Goal: Ask a question

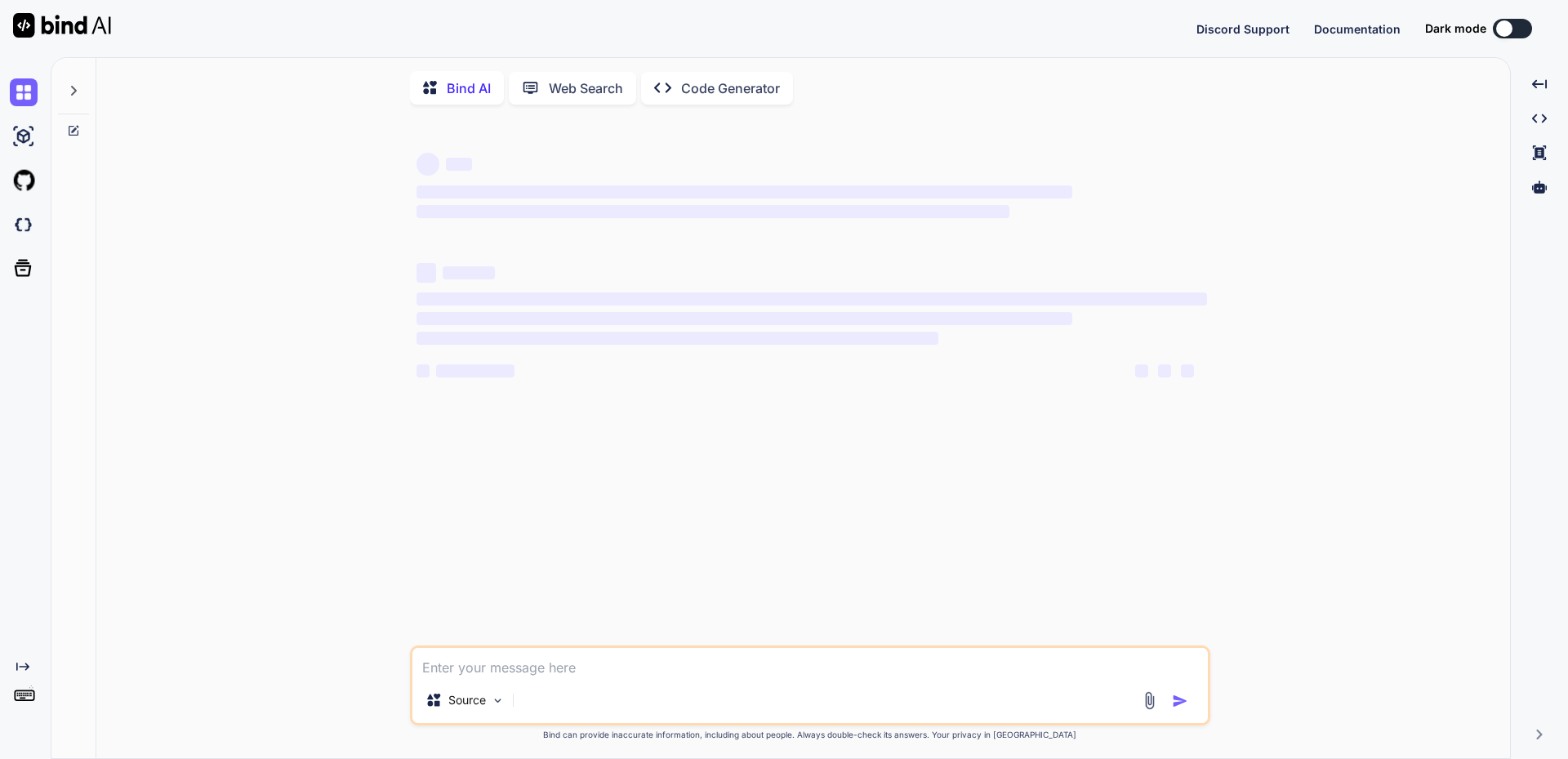
click at [74, 90] on icon at bounding box center [74, 90] width 13 height 13
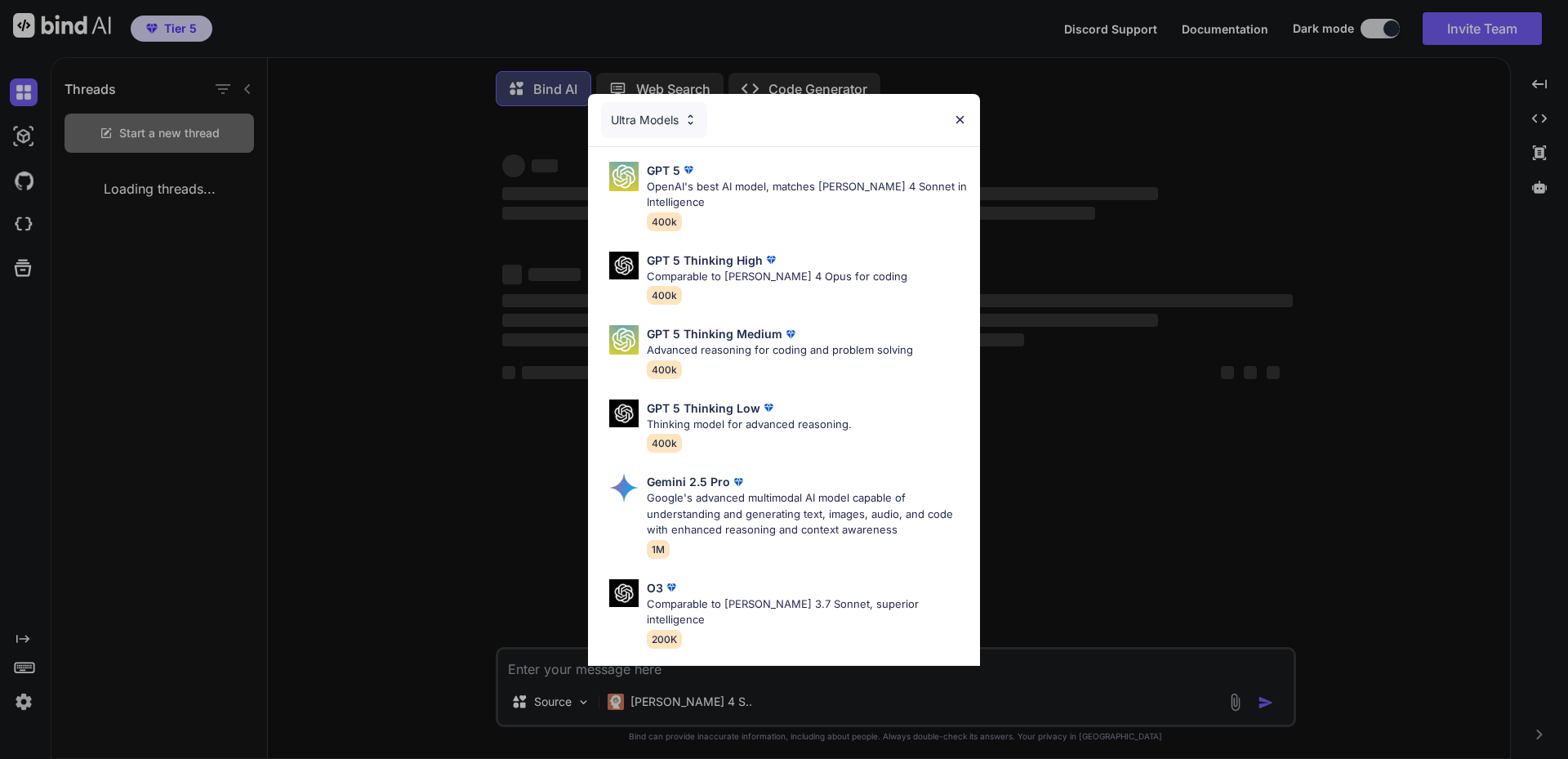
click at [7, 699] on div "Ultra Models GPT 5 OpenAI's best AI model, matches [PERSON_NAME] 4 Sonnet in In…" at bounding box center [784, 379] width 1568 height 759
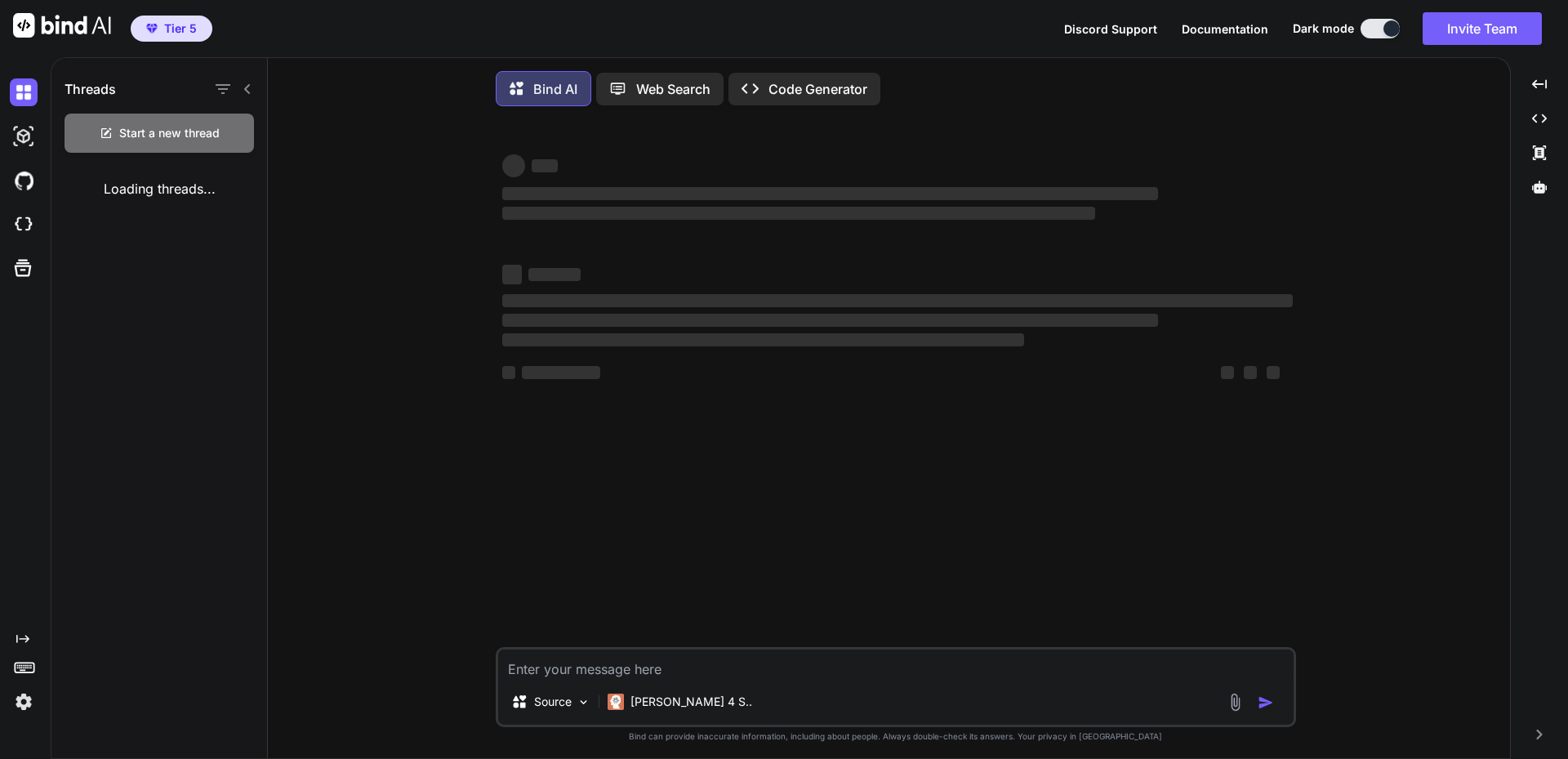
click at [24, 699] on img at bounding box center [24, 702] width 27 height 27
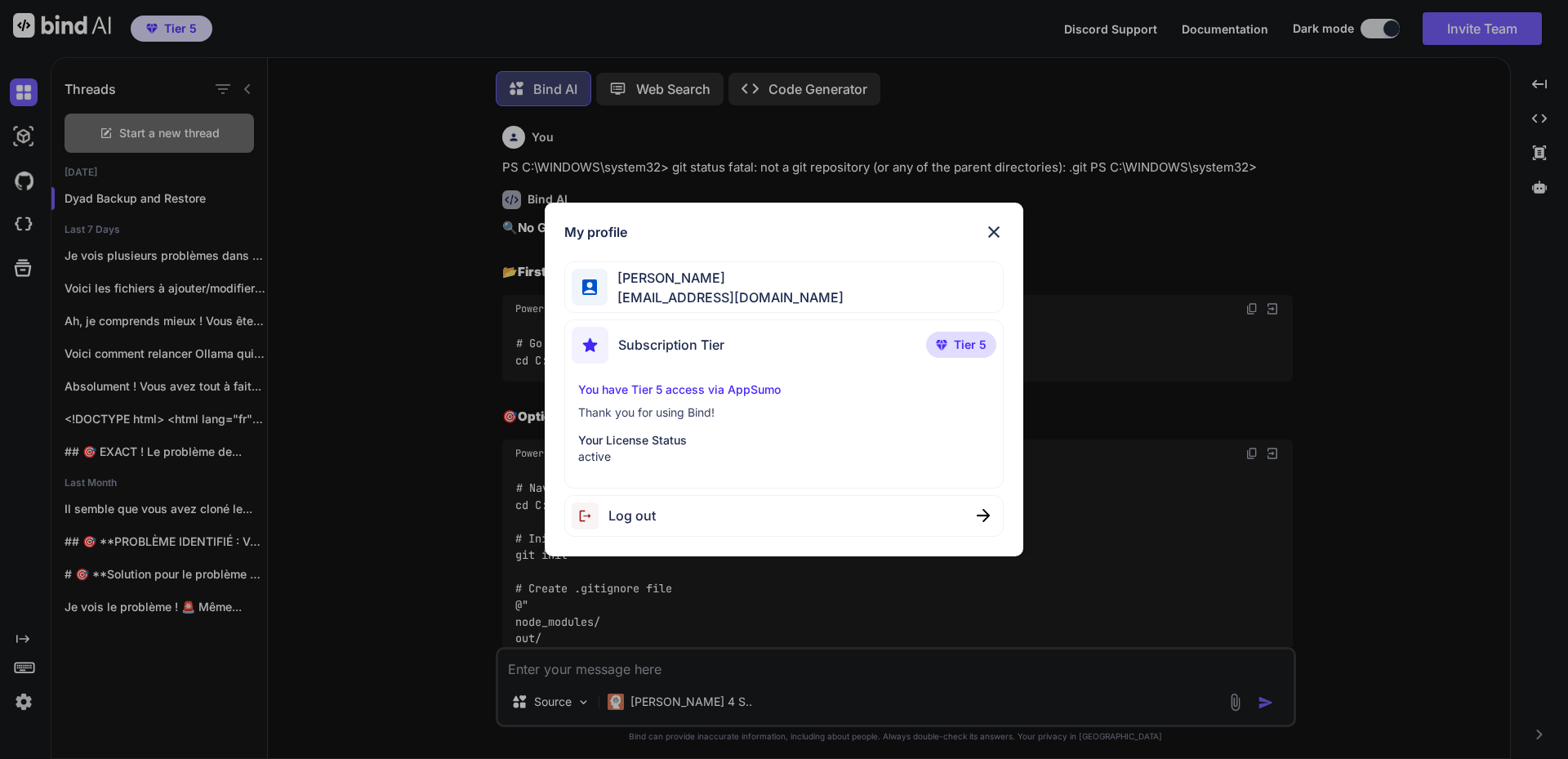
scroll to position [8, 0]
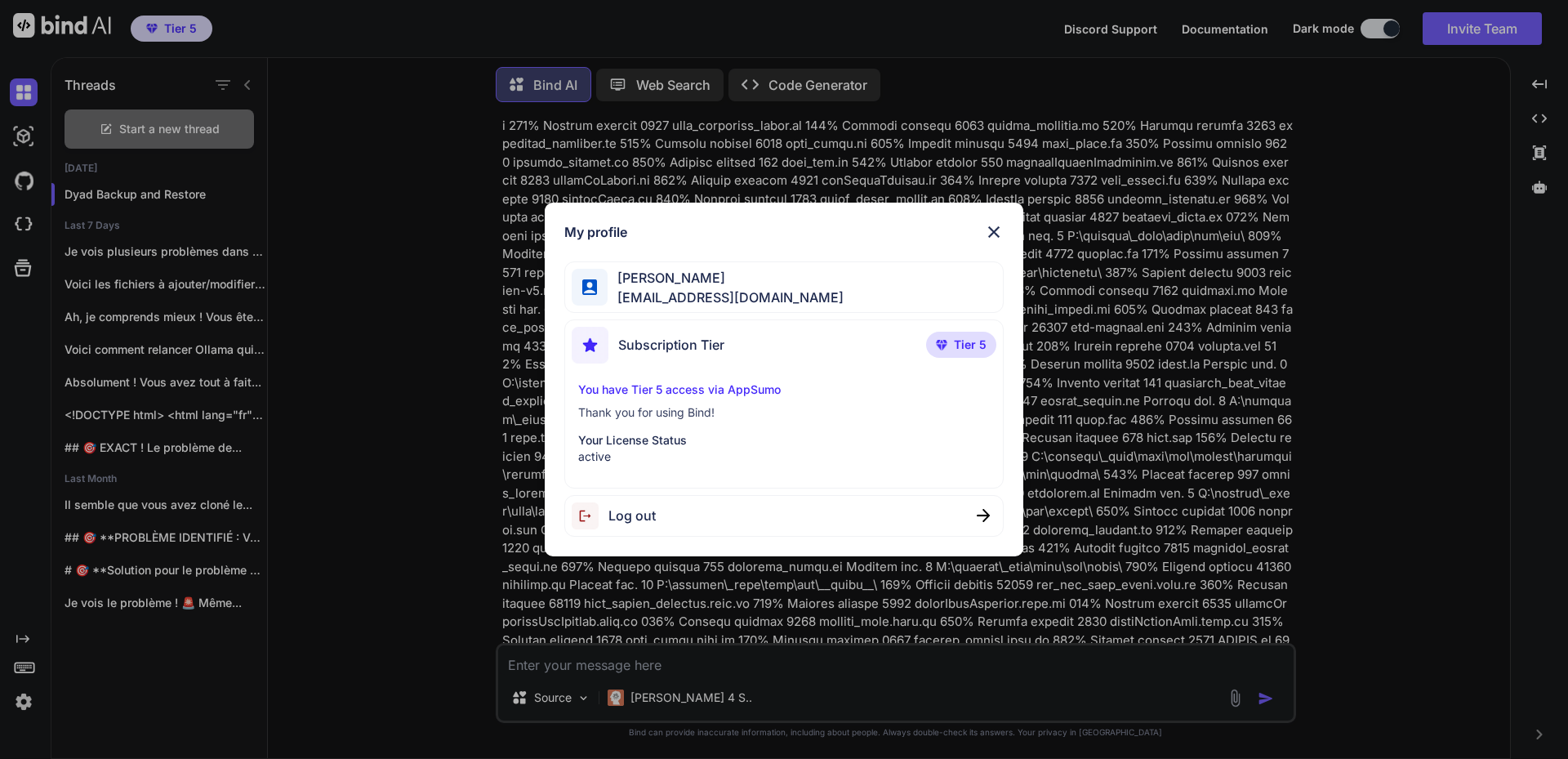
click at [371, 395] on div "My profile [PERSON_NAME] [PERSON_NAME][EMAIL_ADDRESS][DOMAIN_NAME] Subscription…" at bounding box center [784, 379] width 1568 height 759
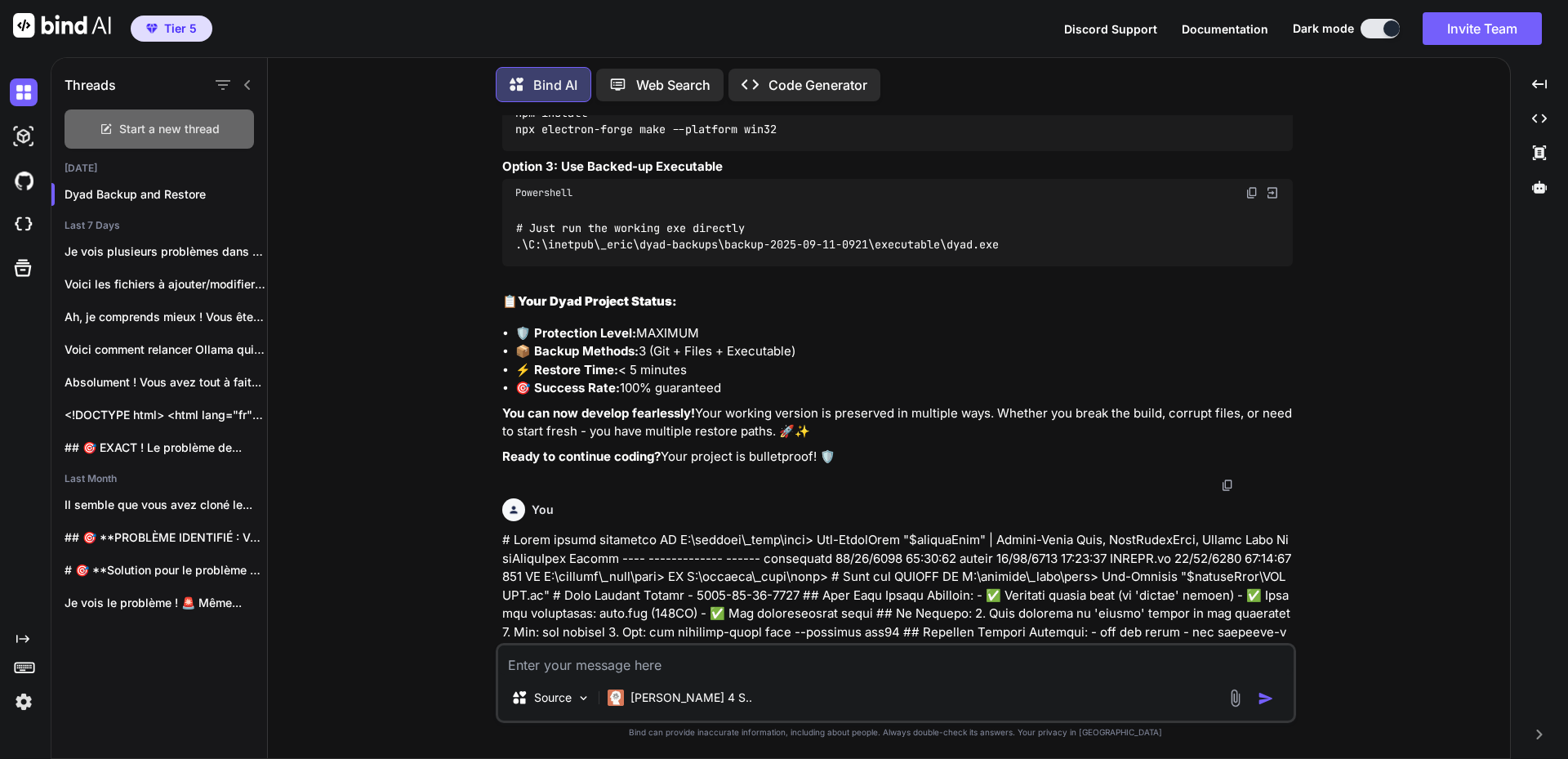
scroll to position [30698, 0]
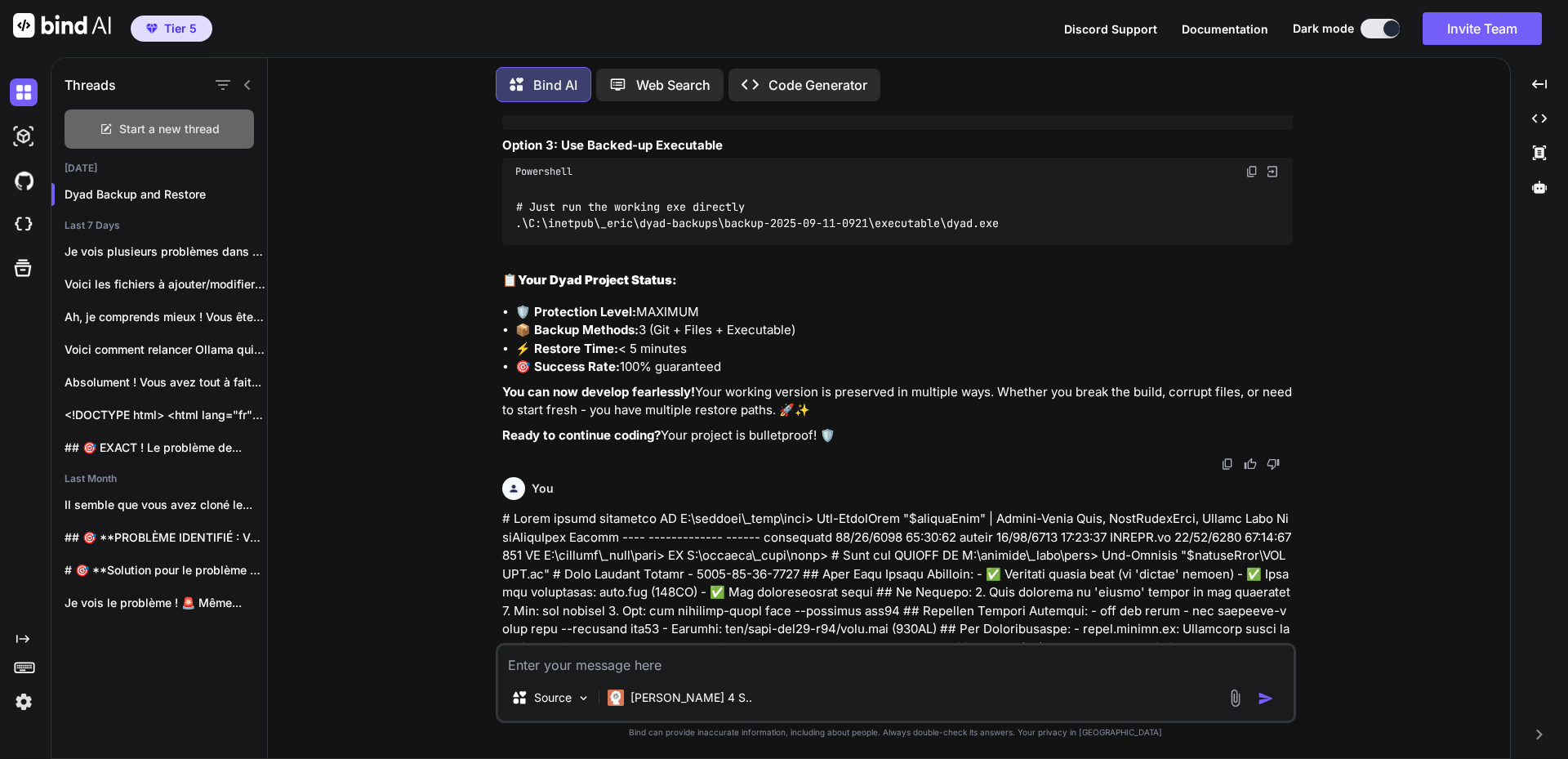
click at [156, 121] on span "Start a new thread" at bounding box center [169, 129] width 100 height 16
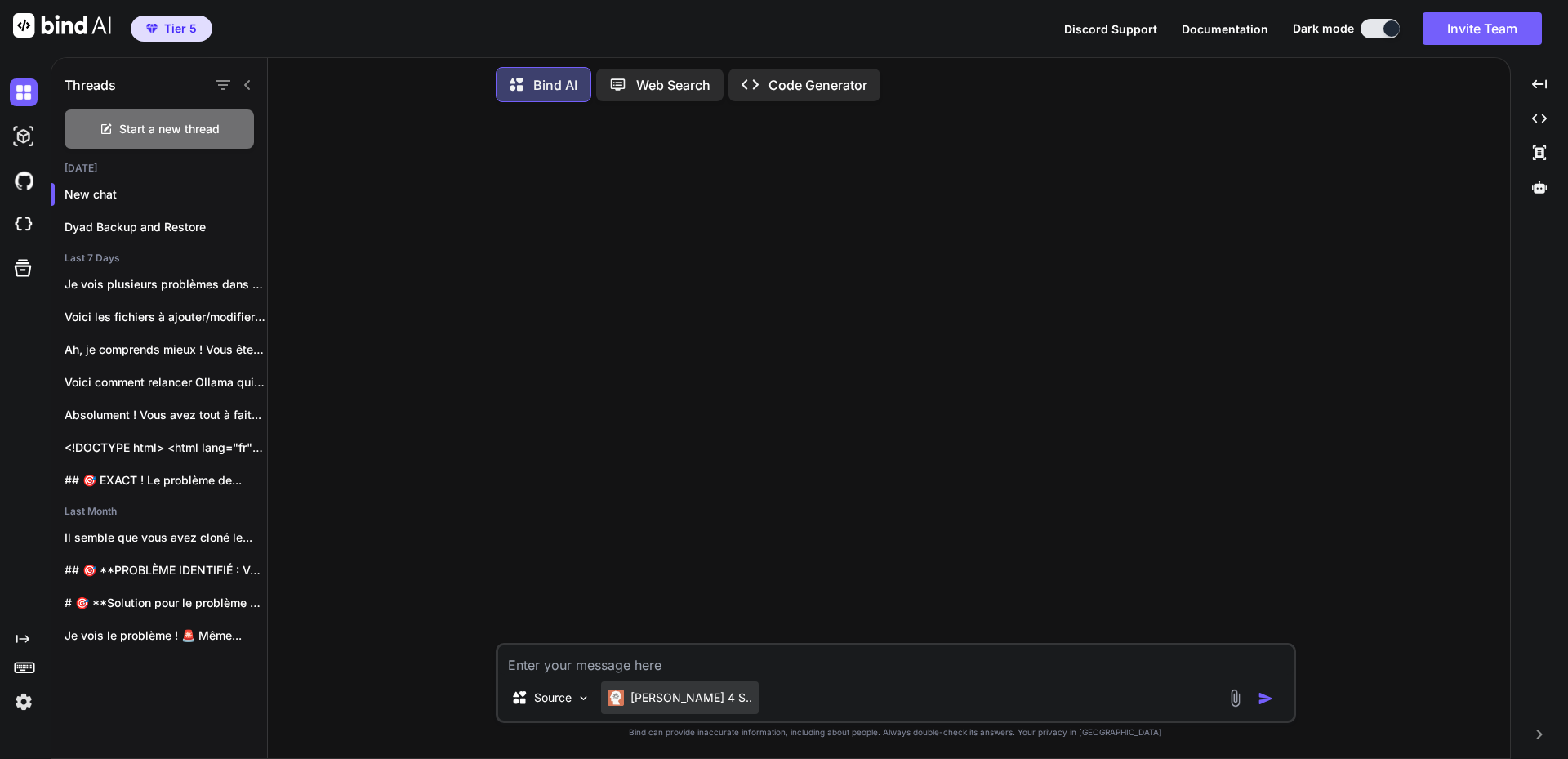
click at [682, 690] on p "[PERSON_NAME] 4 S.." at bounding box center [692, 698] width 122 height 16
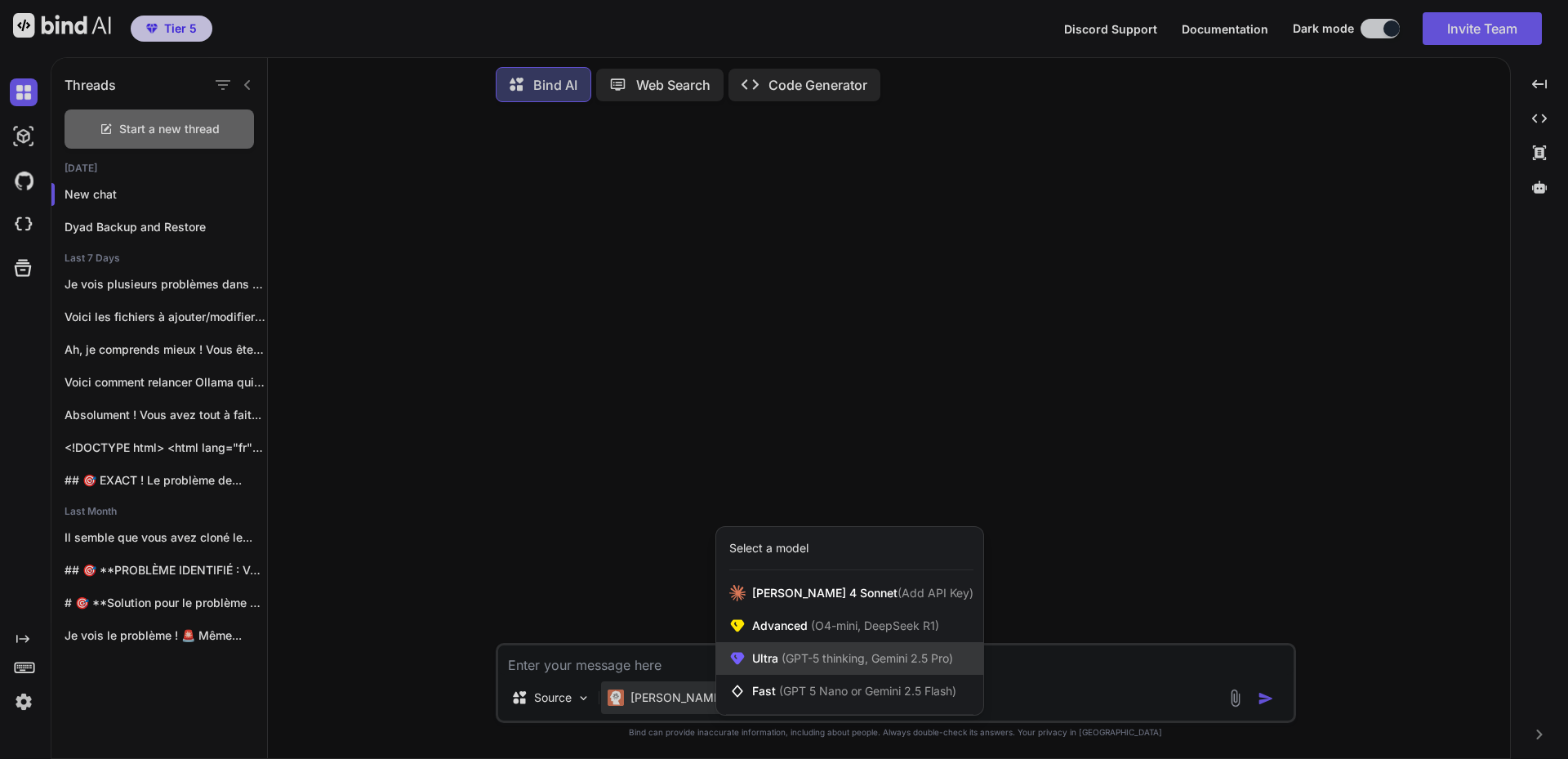
click at [829, 652] on span "(GPT-5 thinking, Gemini 2.5 Pro)" at bounding box center [866, 658] width 175 height 14
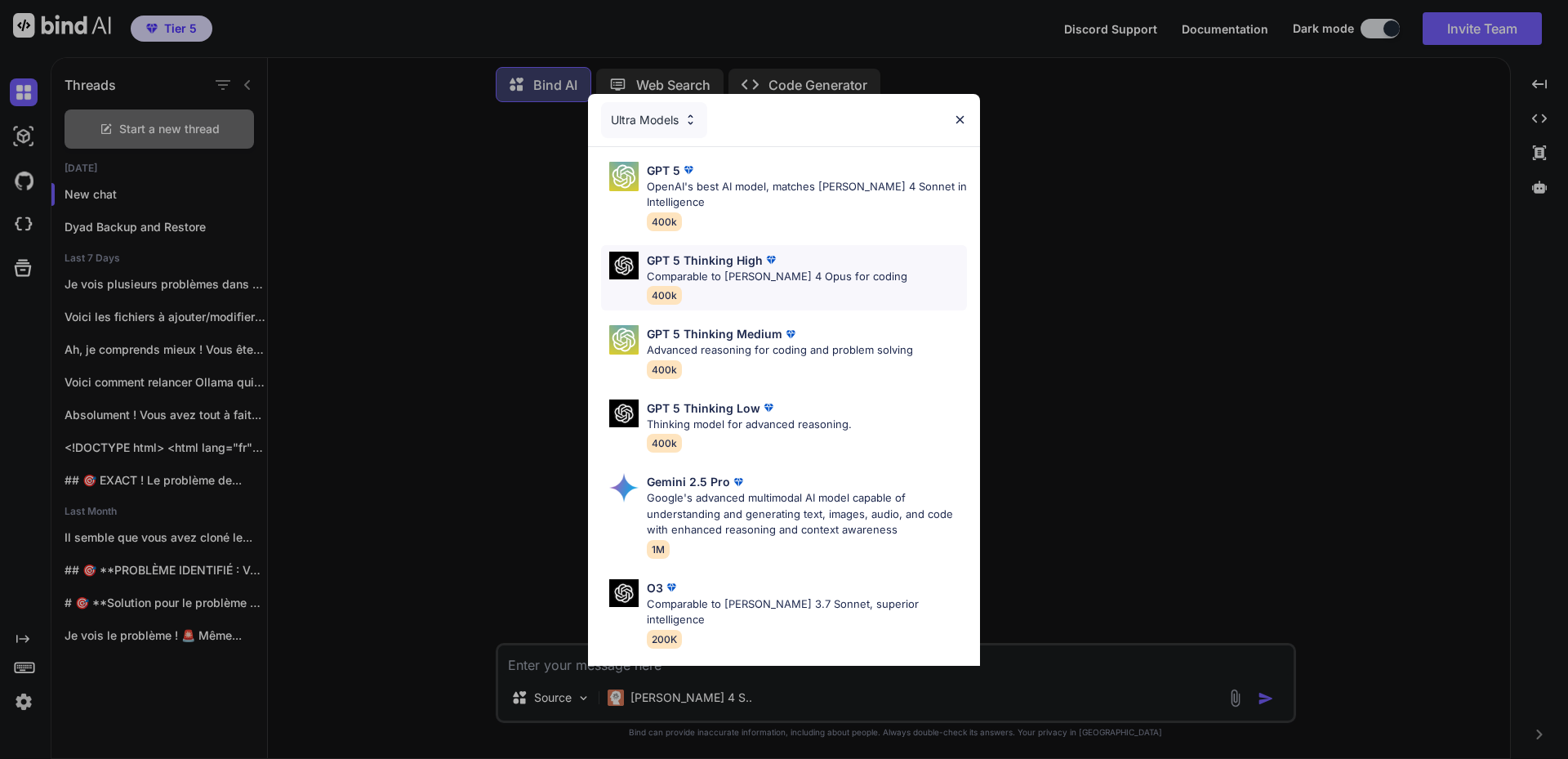
click at [836, 274] on p "Comparable to [PERSON_NAME] 4 Opus for coding" at bounding box center [777, 277] width 261 height 16
type textarea "x"
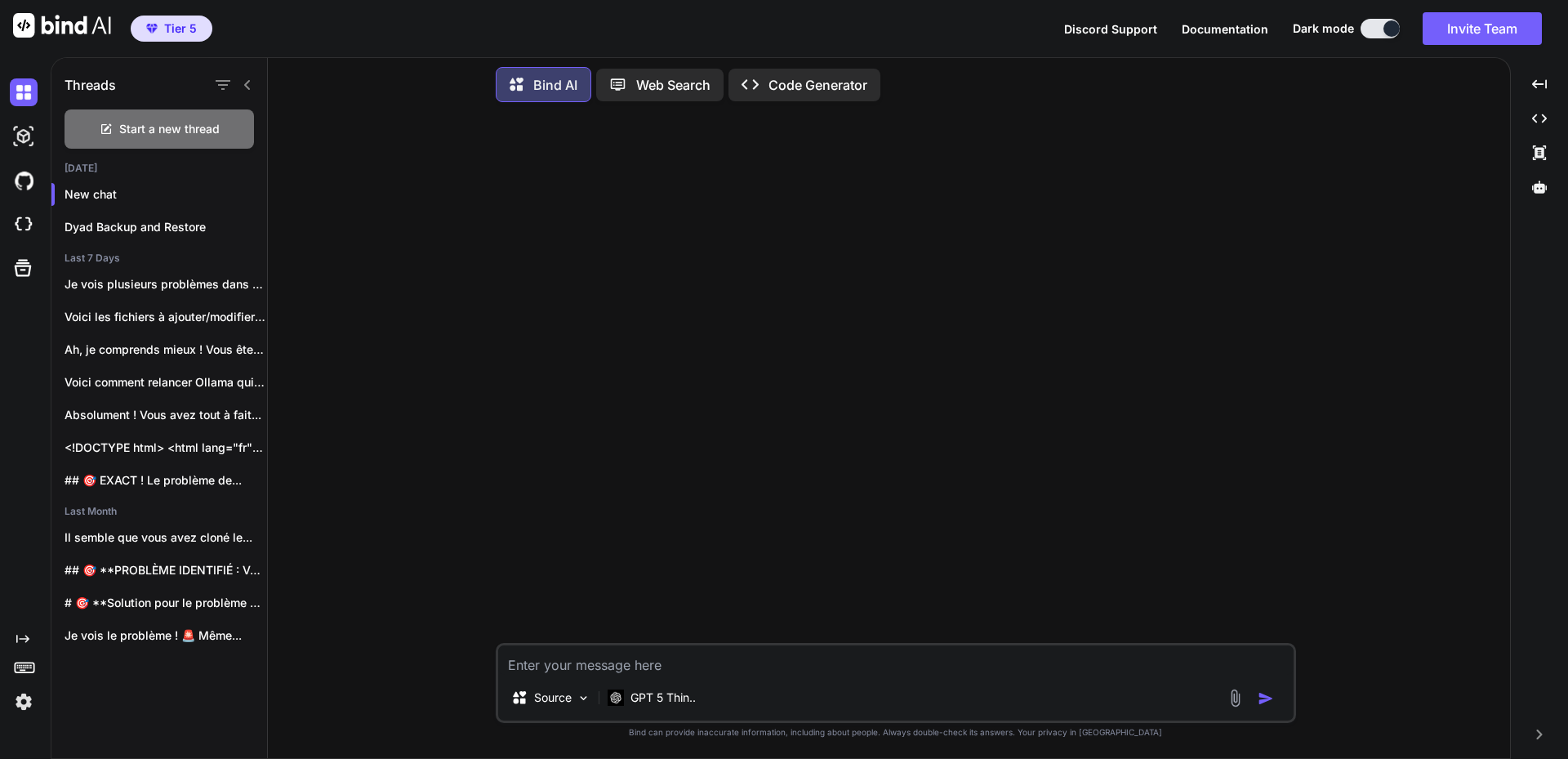
click at [667, 668] on textarea at bounding box center [896, 660] width 795 height 29
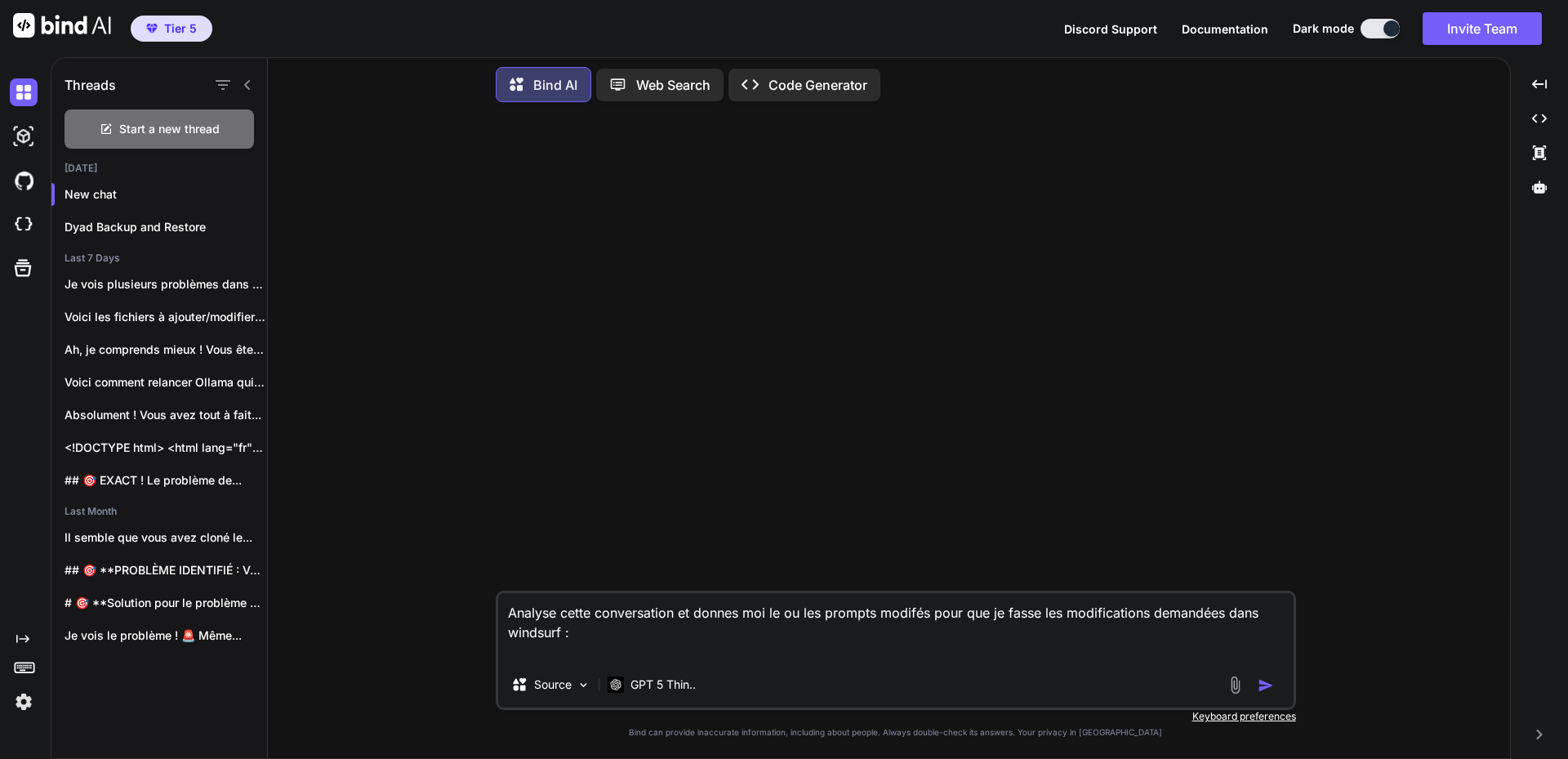
paste textarea "<div><div><div class="erp-sidecar:min-h-[var(--sidecar-content-height)] min-h-[…"
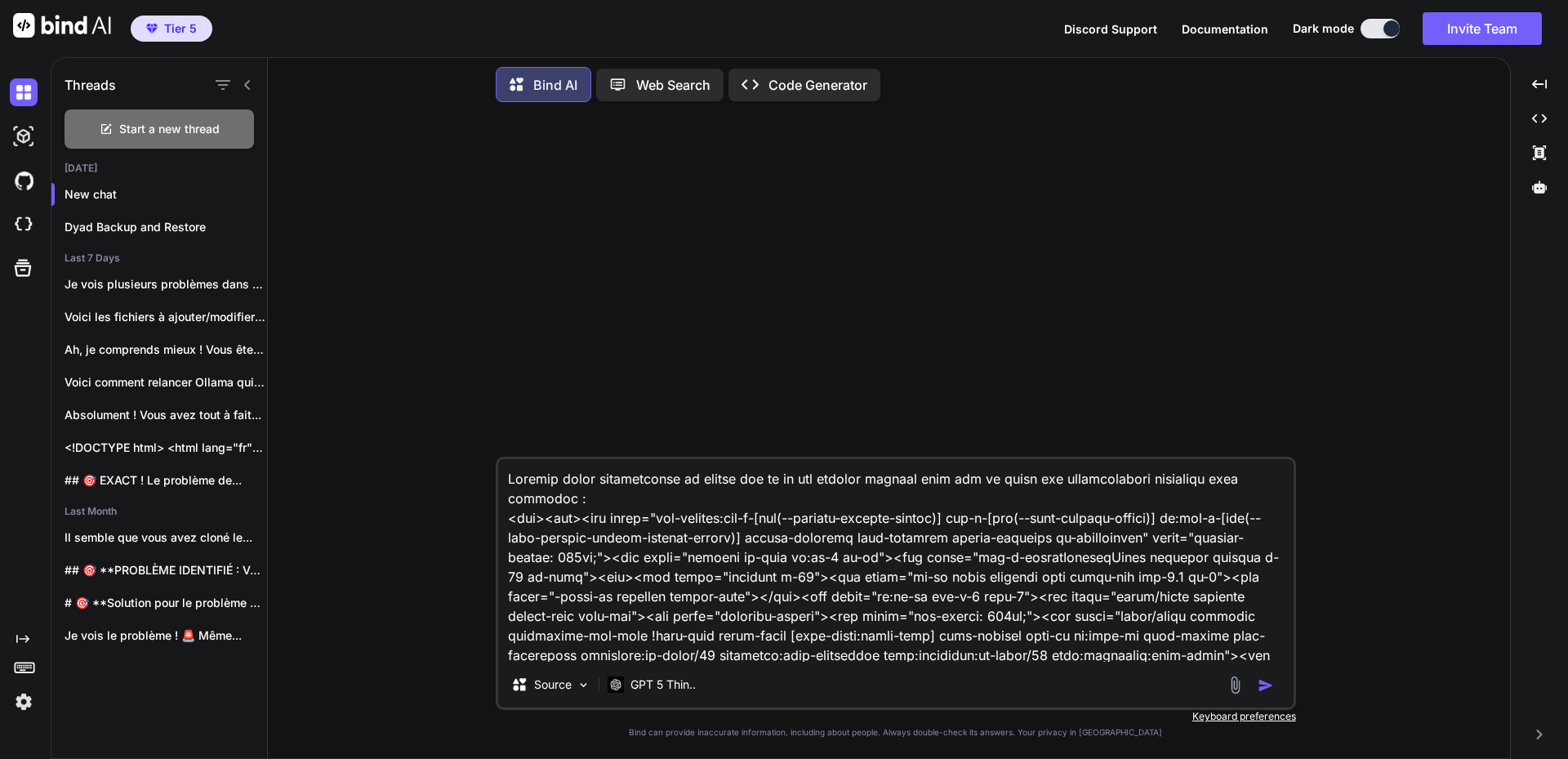
scroll to position [9804, 0]
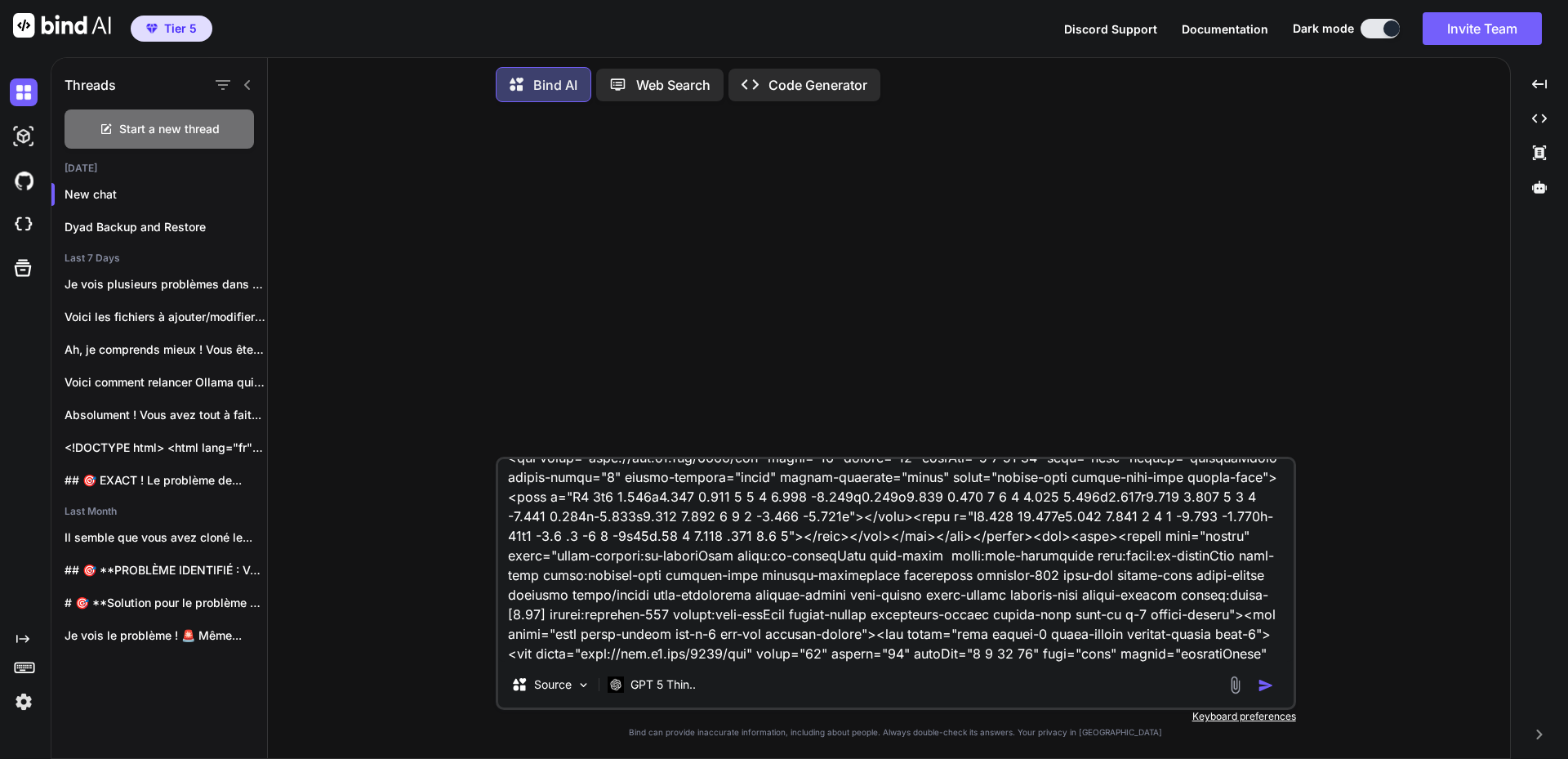
type textarea "Loremip dolor sitametconse ad elitse doe te in utl etdolor magnaal enim adm ve …"
click at [1265, 689] on img "button" at bounding box center [1266, 685] width 16 height 16
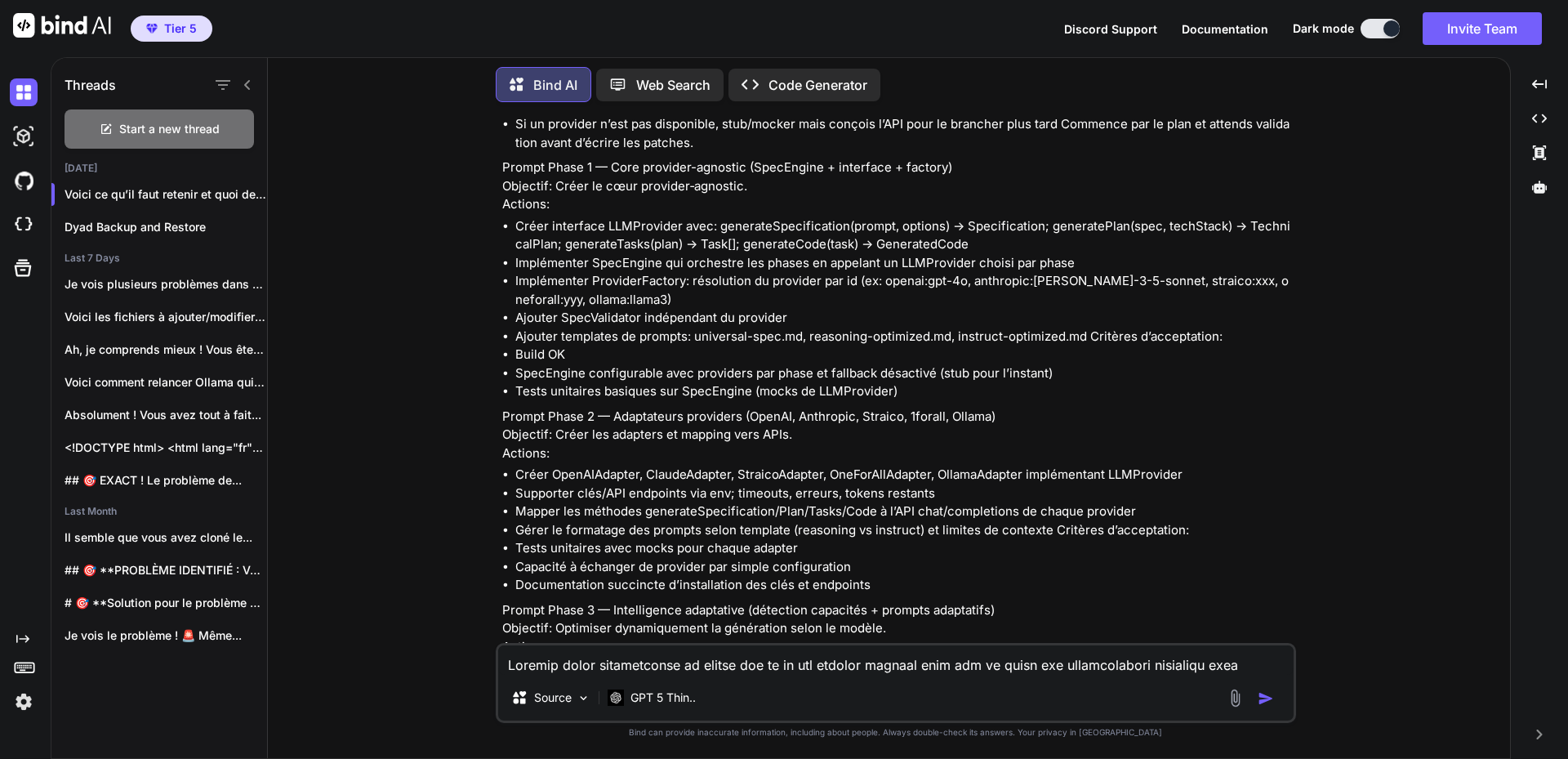
scroll to position [8652, 0]
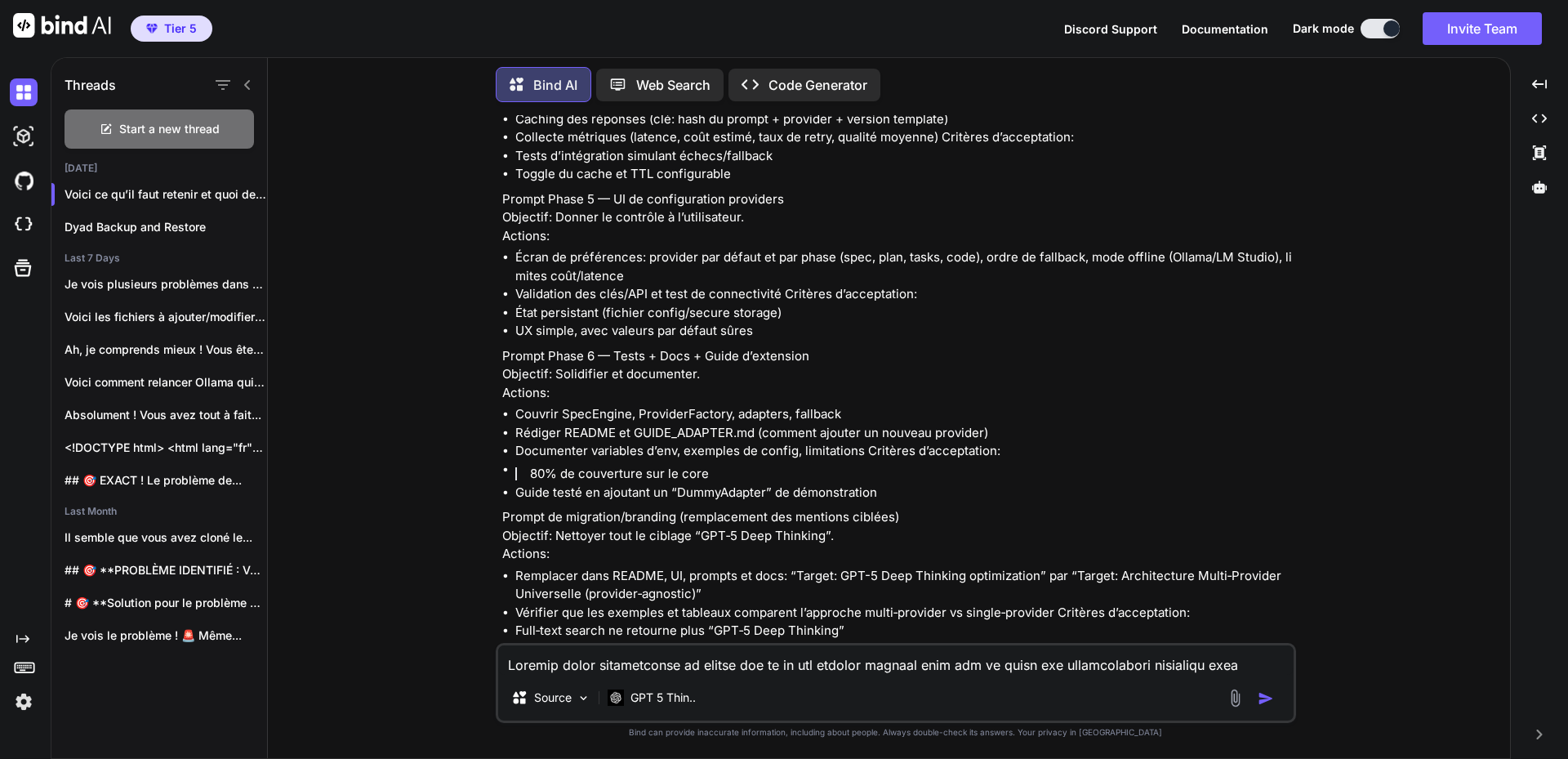
click at [574, 659] on textarea at bounding box center [896, 660] width 795 height 29
paste textarea "<lor ipsum="dol-s-am co-1 adip elit-sed doeiu:te-9"><inc utlab="etdolo-magnaali…"
type textarea "Lorem ips dolorsitamet consecteturadi eli seddoeiusm : <tem incid="utl-e-do ma-…"
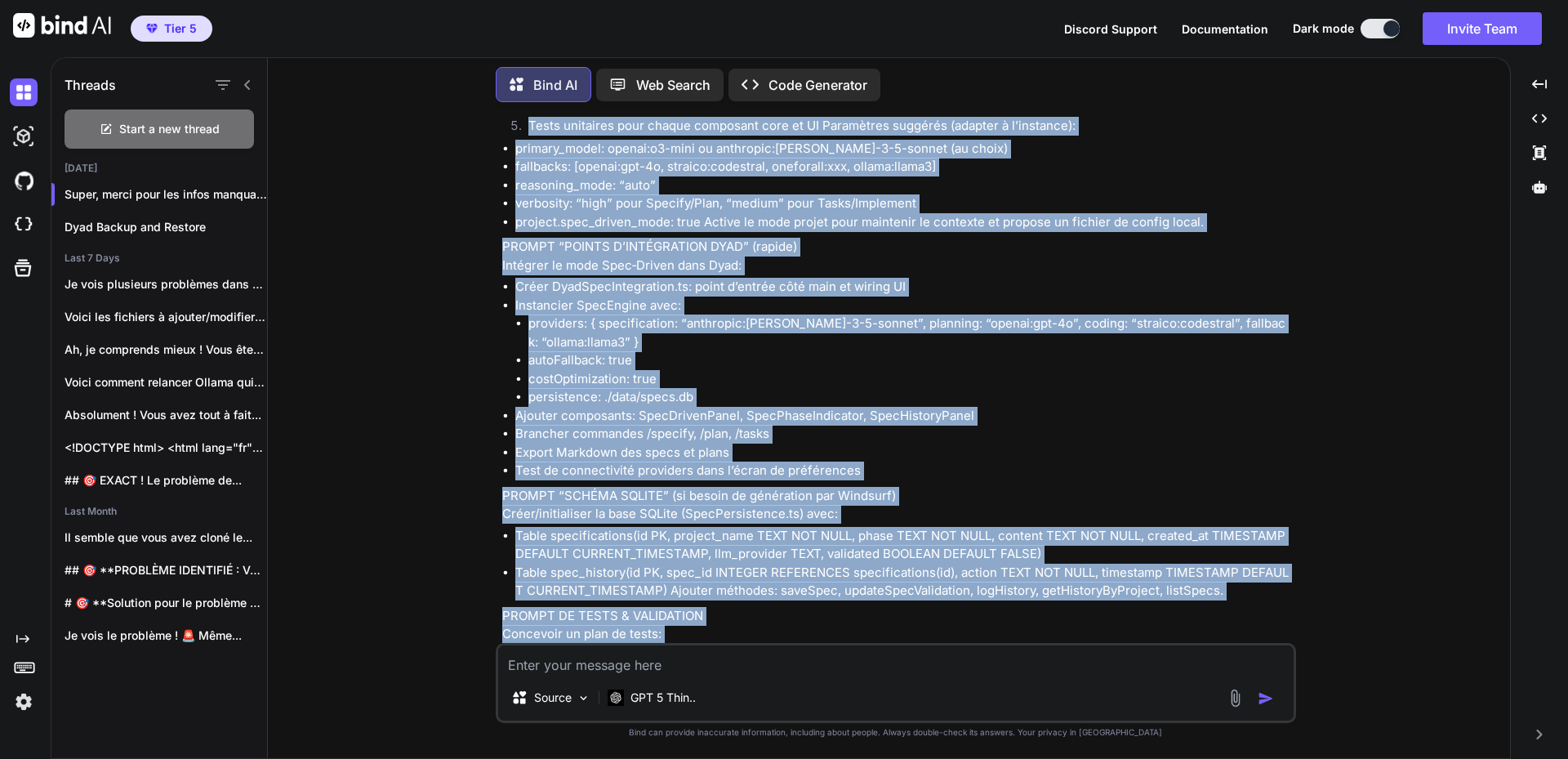
scroll to position [21279, 0]
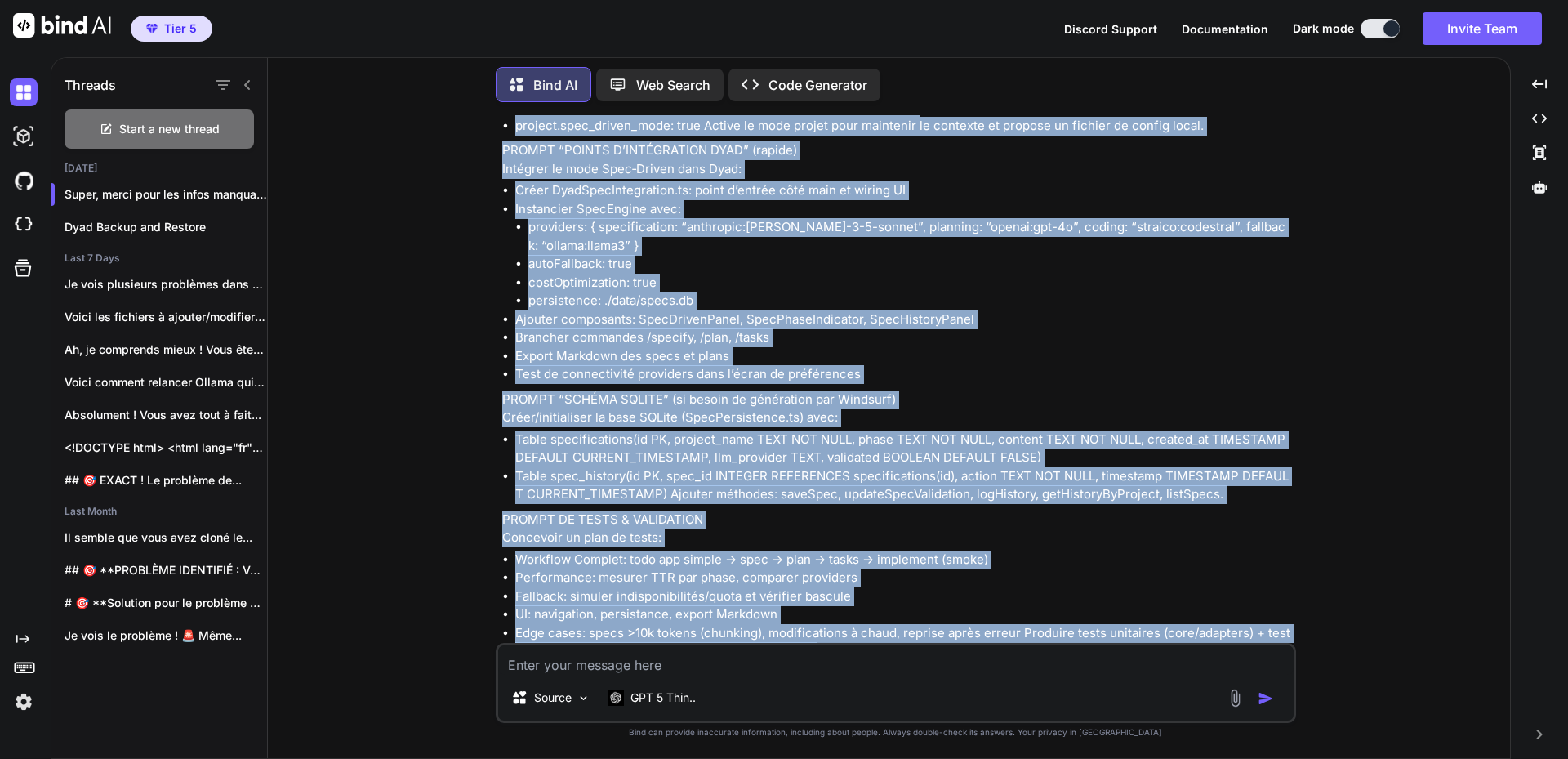
drag, startPoint x: 504, startPoint y: 331, endPoint x: 968, endPoint y: 559, distance: 517.0
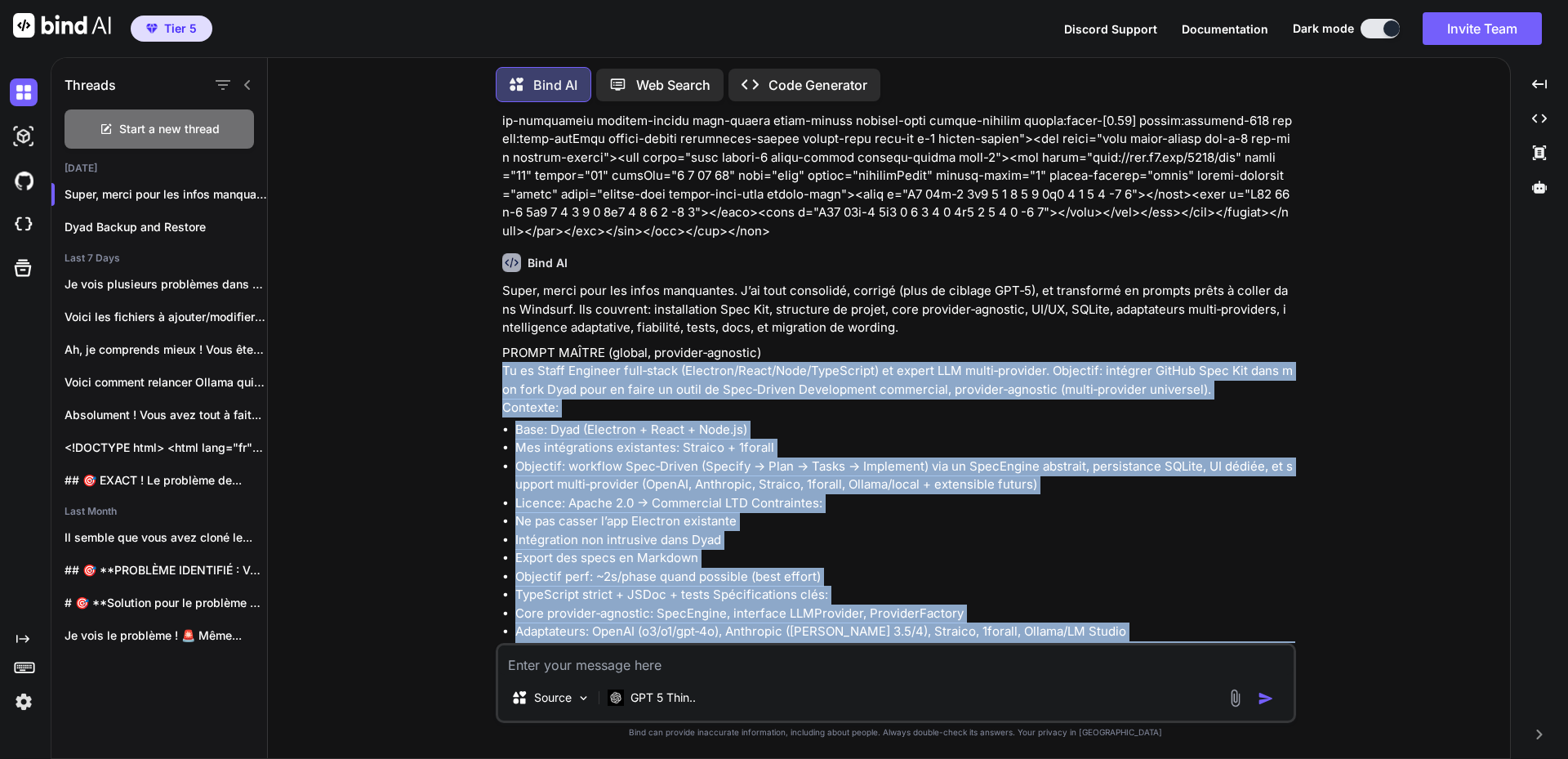
scroll to position [17358, 0]
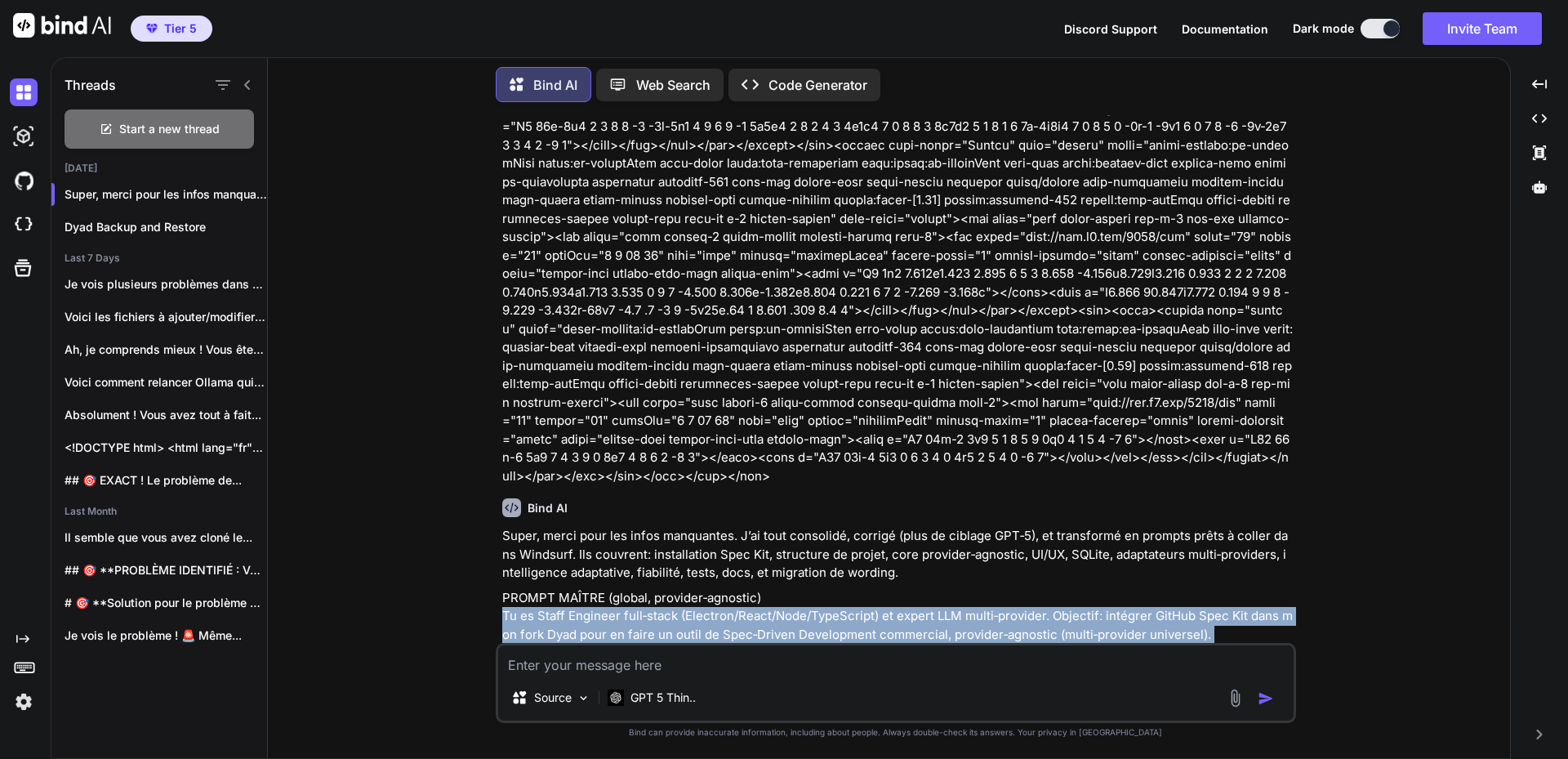
copy div "Lo ip Dolor Sitametc adip‑elits (Doeiusmo/Tempo/Inci/UtlaBoreet) do magnaa ENI …"
click at [670, 589] on p "PROMPT MAÎTRE (global, provider‑agnostic) Tu es Staff Engineer full‑stack (Elec…" at bounding box center [897, 625] width 791 height 74
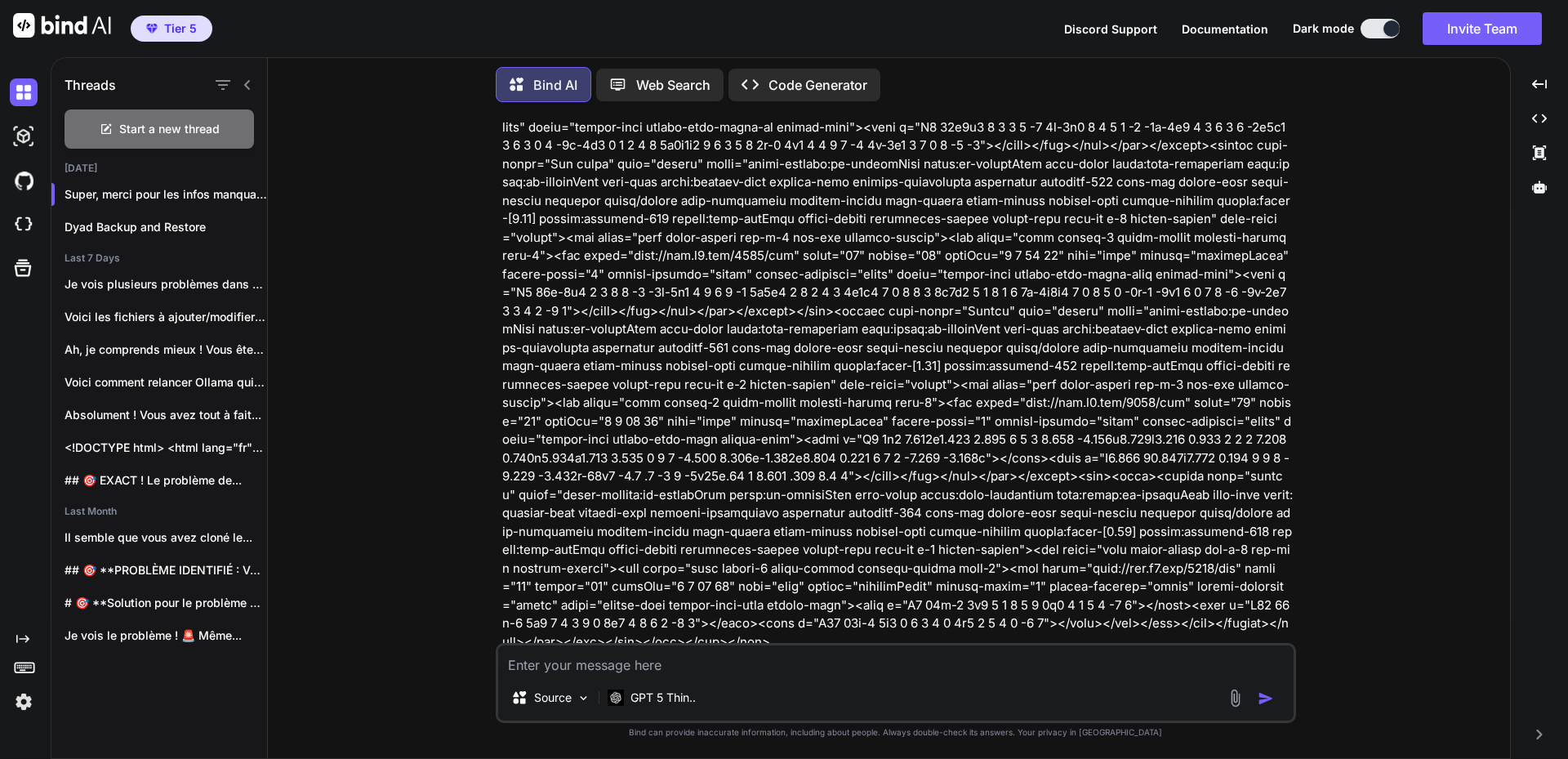
scroll to position [17206, 0]
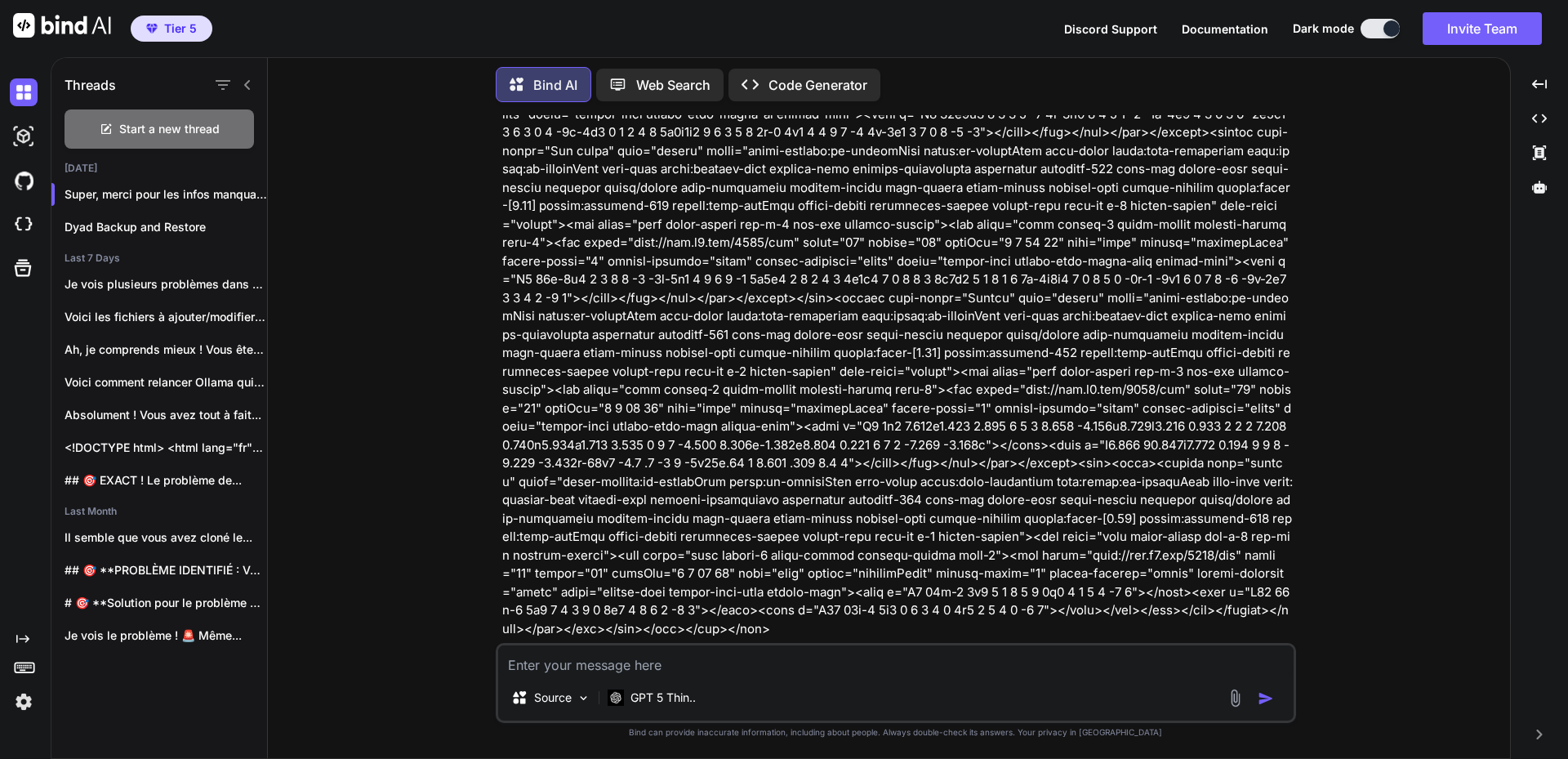
drag, startPoint x: 920, startPoint y: 559, endPoint x: 503, endPoint y: 487, distance: 423.2
copy div "Lo ip Dolor Sitametc adip‑elits (Doeiusmo/Tempo/Inci/UtlaBoreet) do magnaa ENI …"
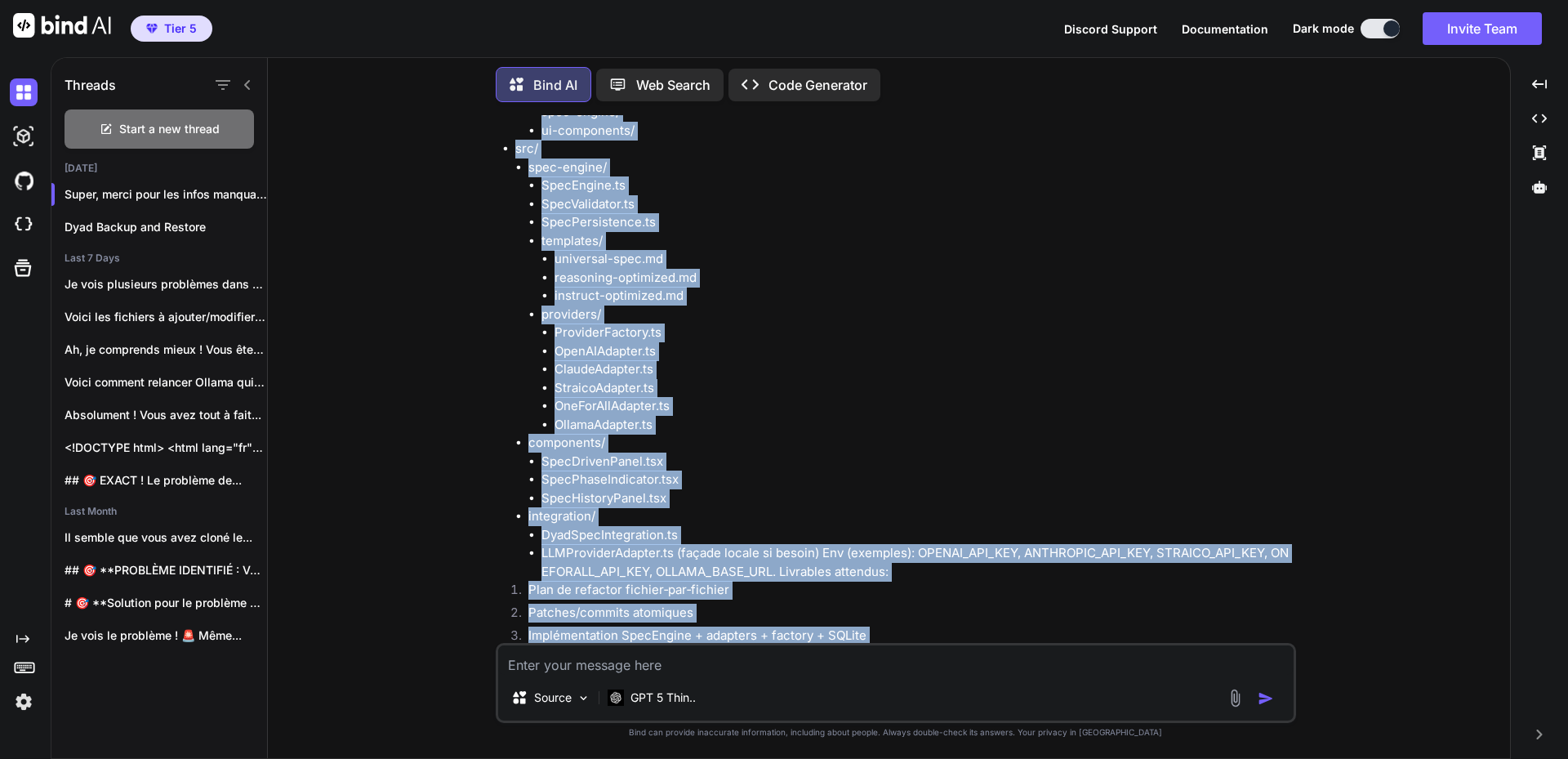
scroll to position [18430, 0]
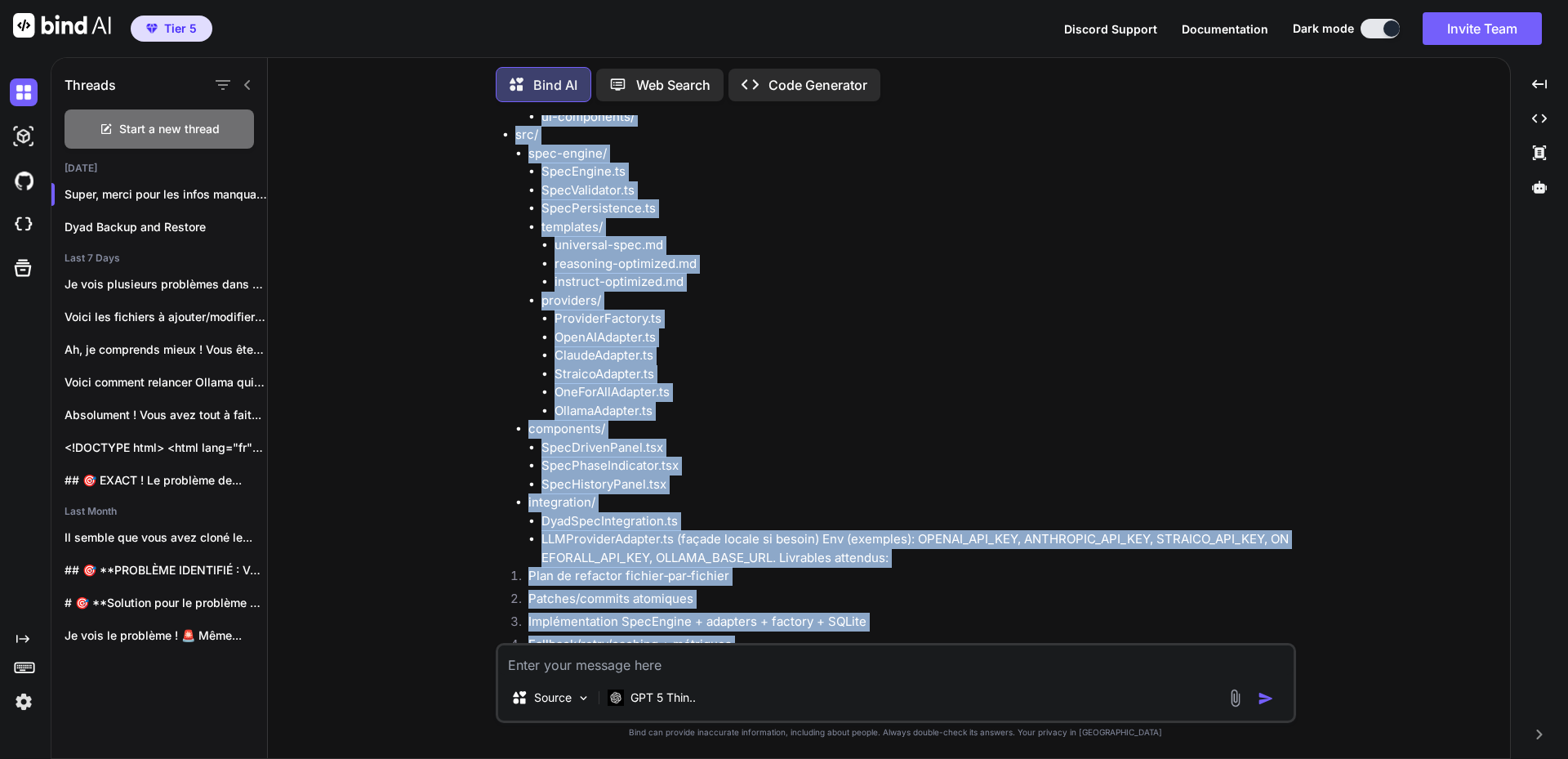
click at [28, 702] on img at bounding box center [24, 702] width 27 height 27
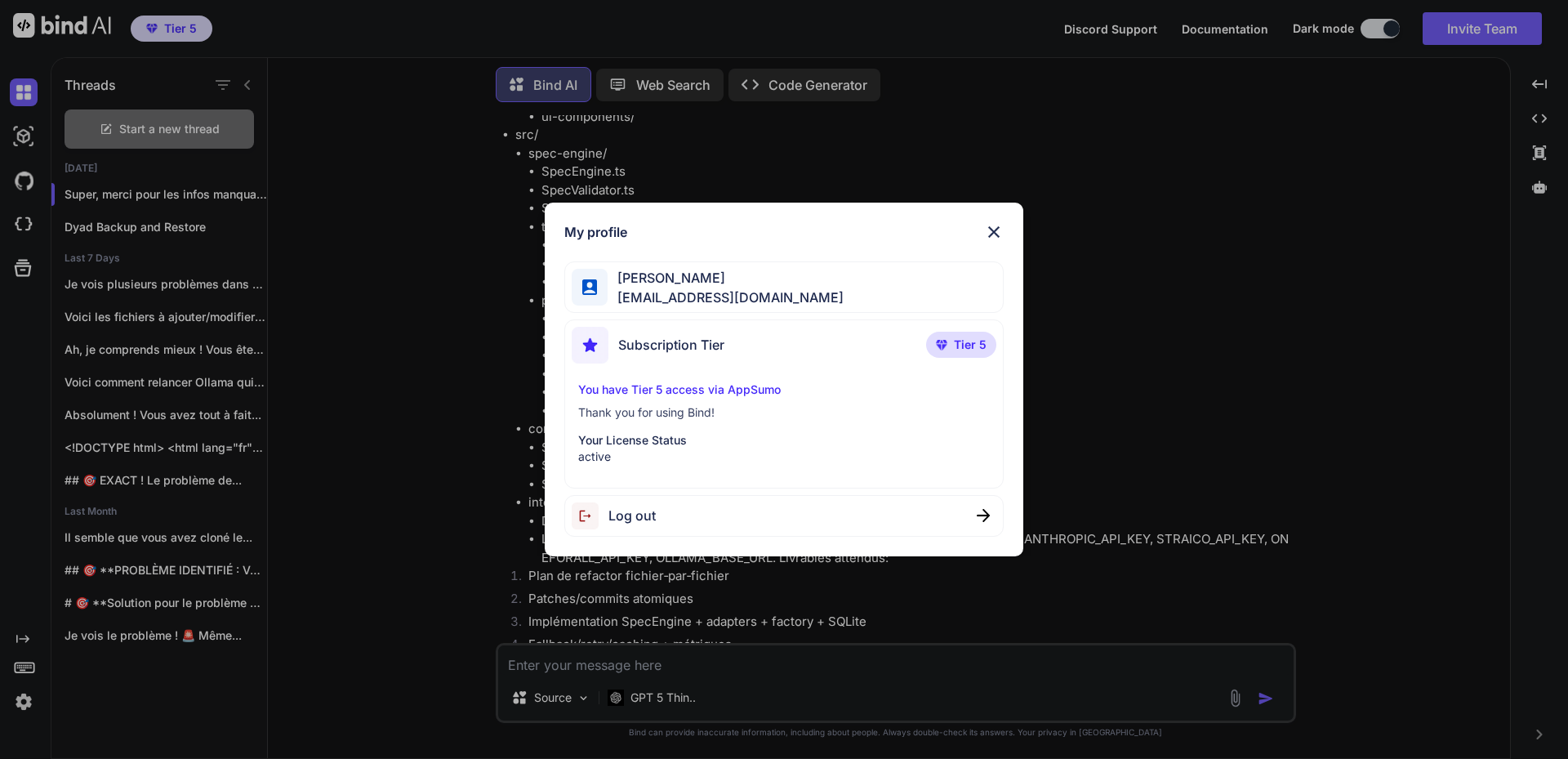
click at [25, 702] on div "My profile [PERSON_NAME] [PERSON_NAME][EMAIL_ADDRESS][DOMAIN_NAME] Subscription…" at bounding box center [784, 379] width 1568 height 759
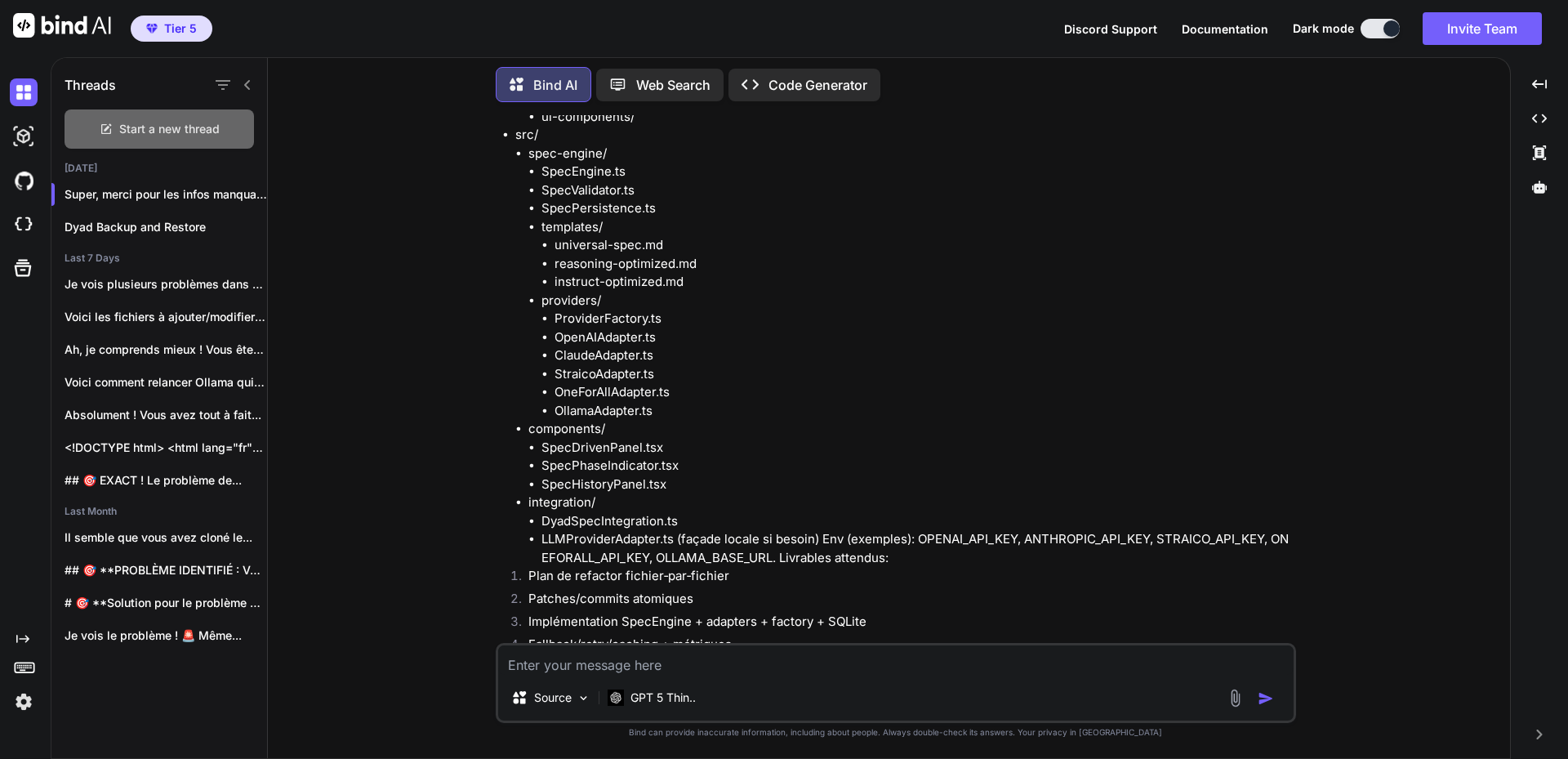
click at [146, 125] on span "Start a new thread" at bounding box center [169, 129] width 100 height 16
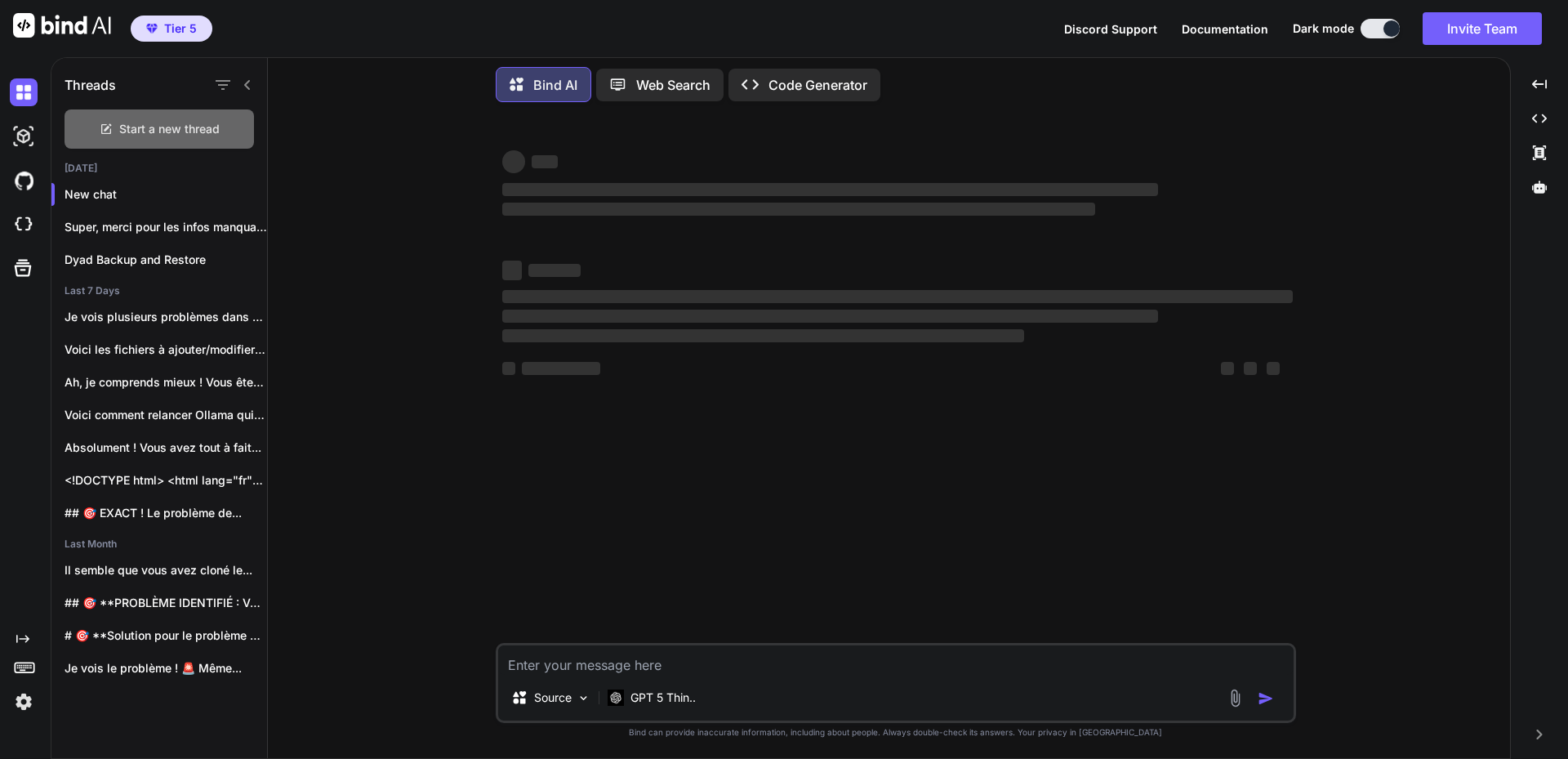
scroll to position [0, 0]
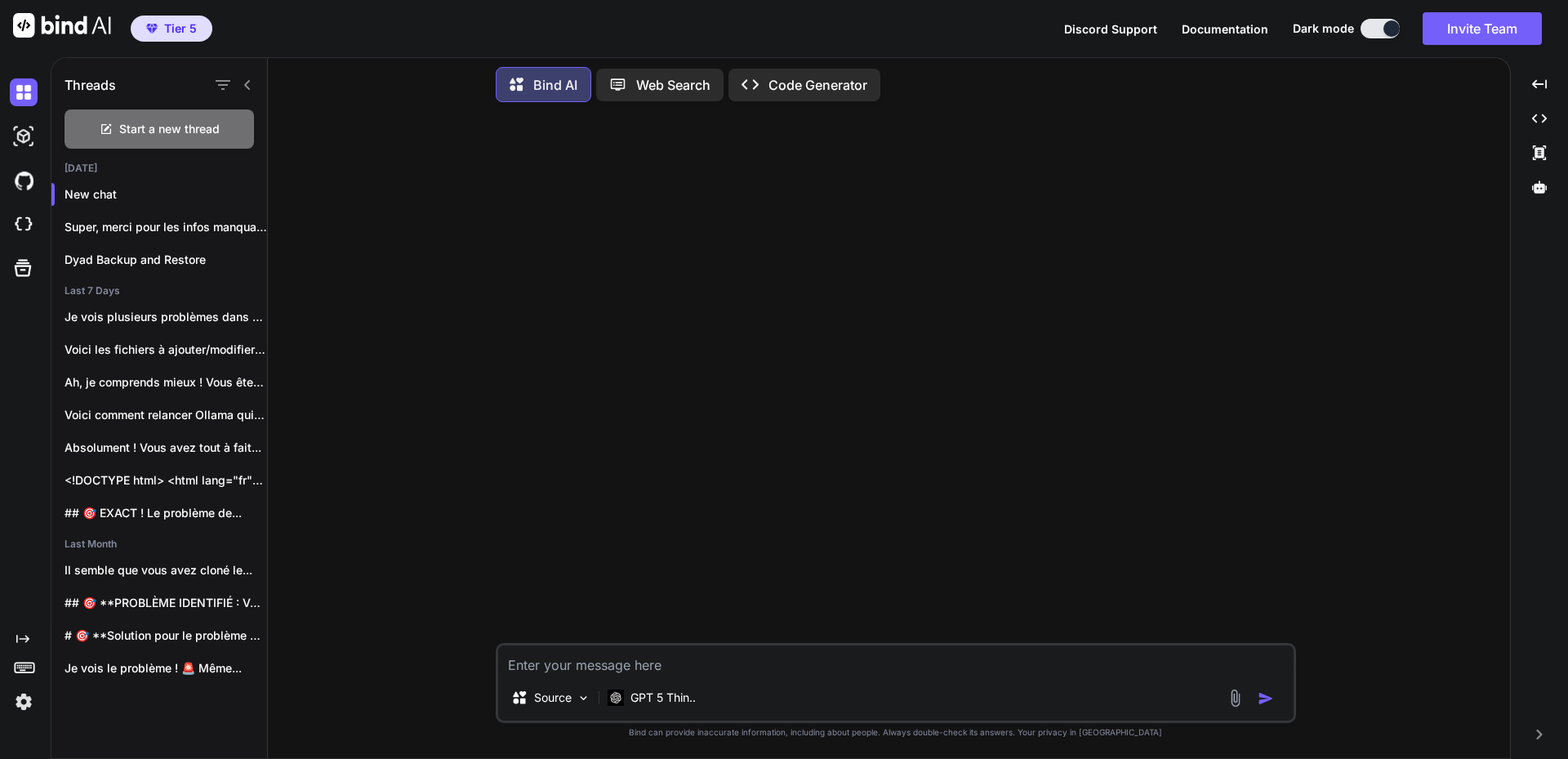
click at [1242, 700] on img at bounding box center [1235, 698] width 19 height 19
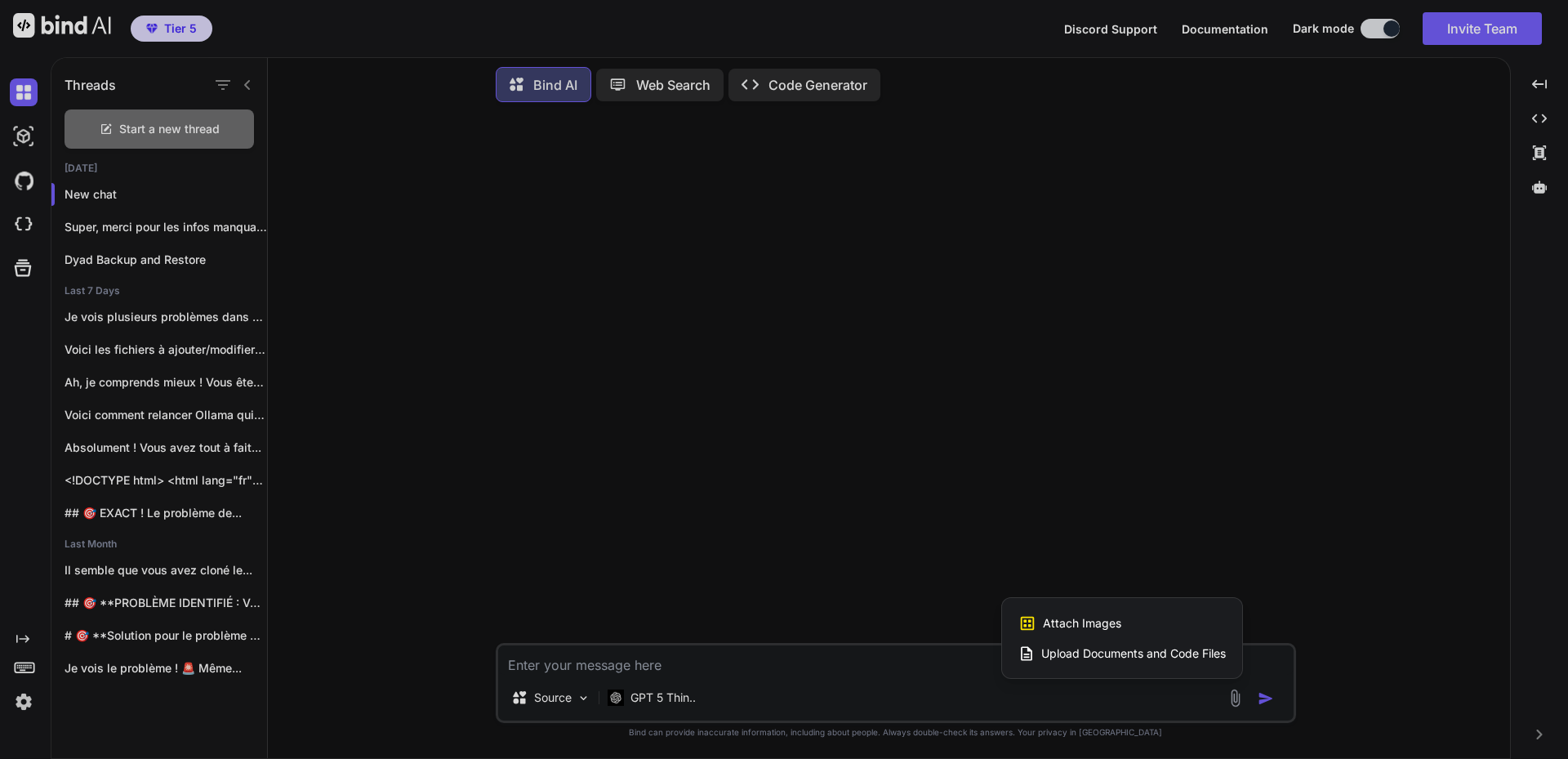
click at [1119, 656] on span "Upload Documents and Code Files" at bounding box center [1133, 653] width 185 height 16
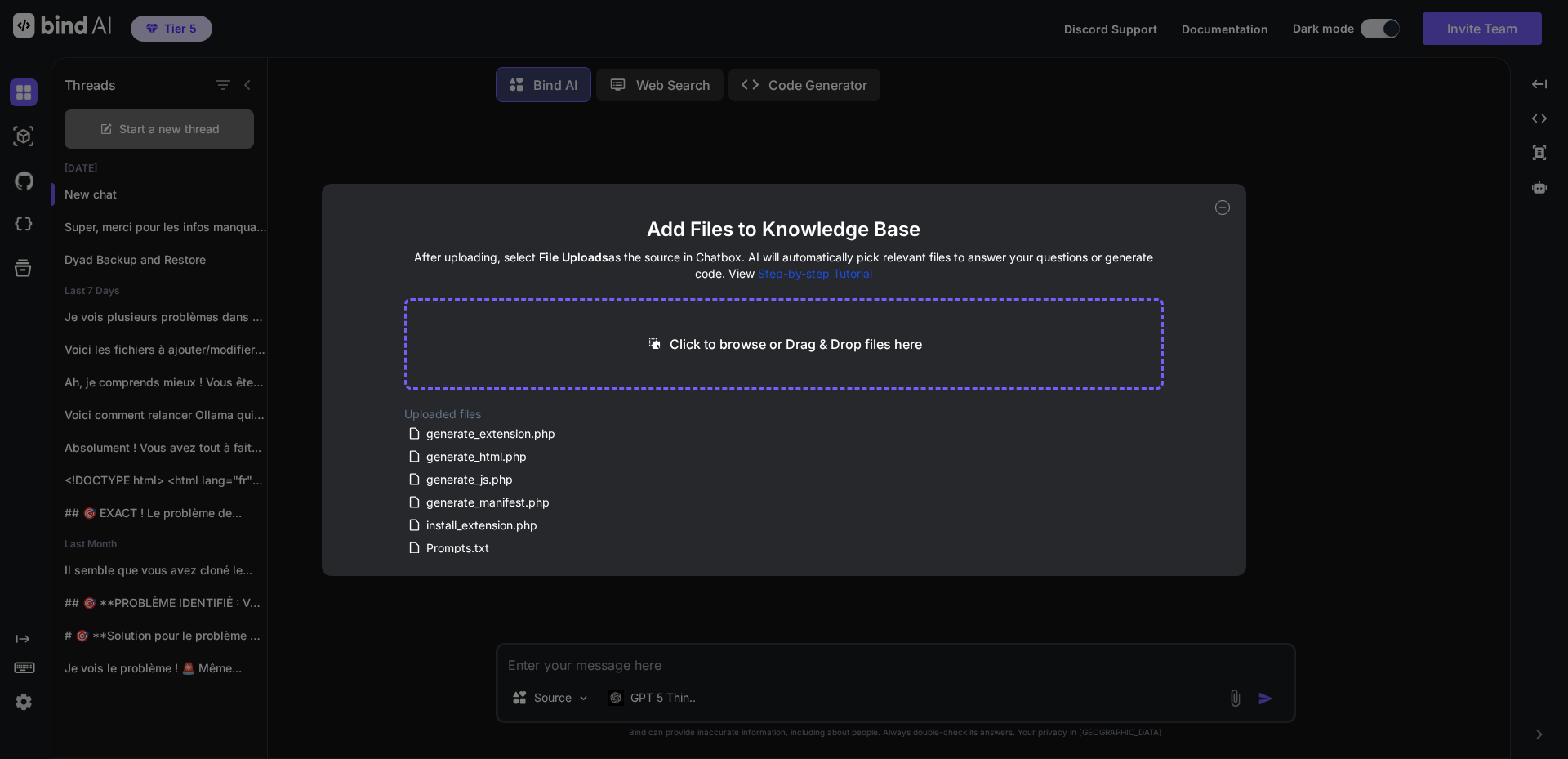
click at [1221, 202] on icon at bounding box center [1223, 208] width 15 height 15
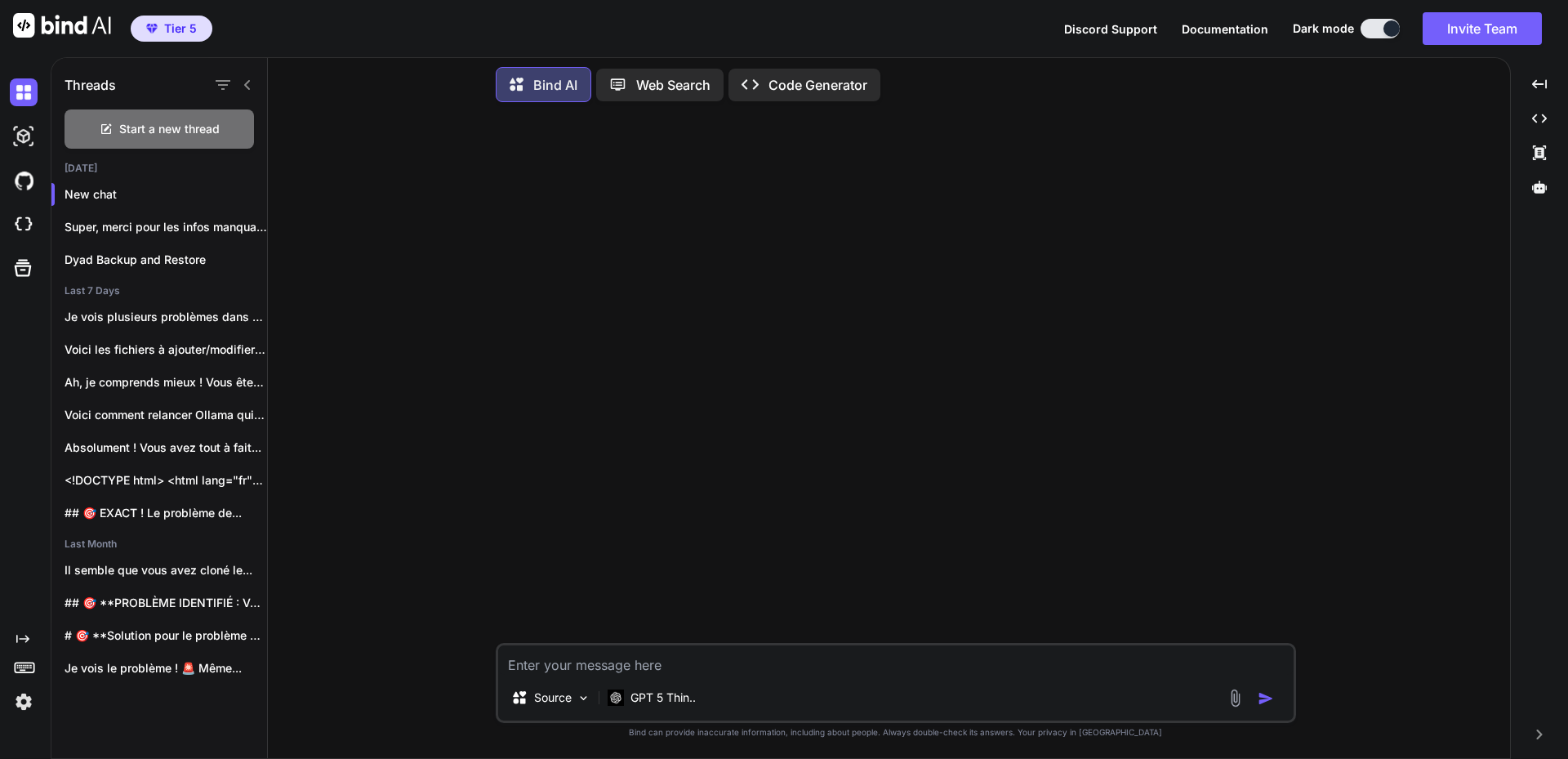
click at [634, 666] on textarea at bounding box center [896, 660] width 795 height 29
click at [661, 691] on p "GPT 5 Thin.." at bounding box center [663, 698] width 66 height 16
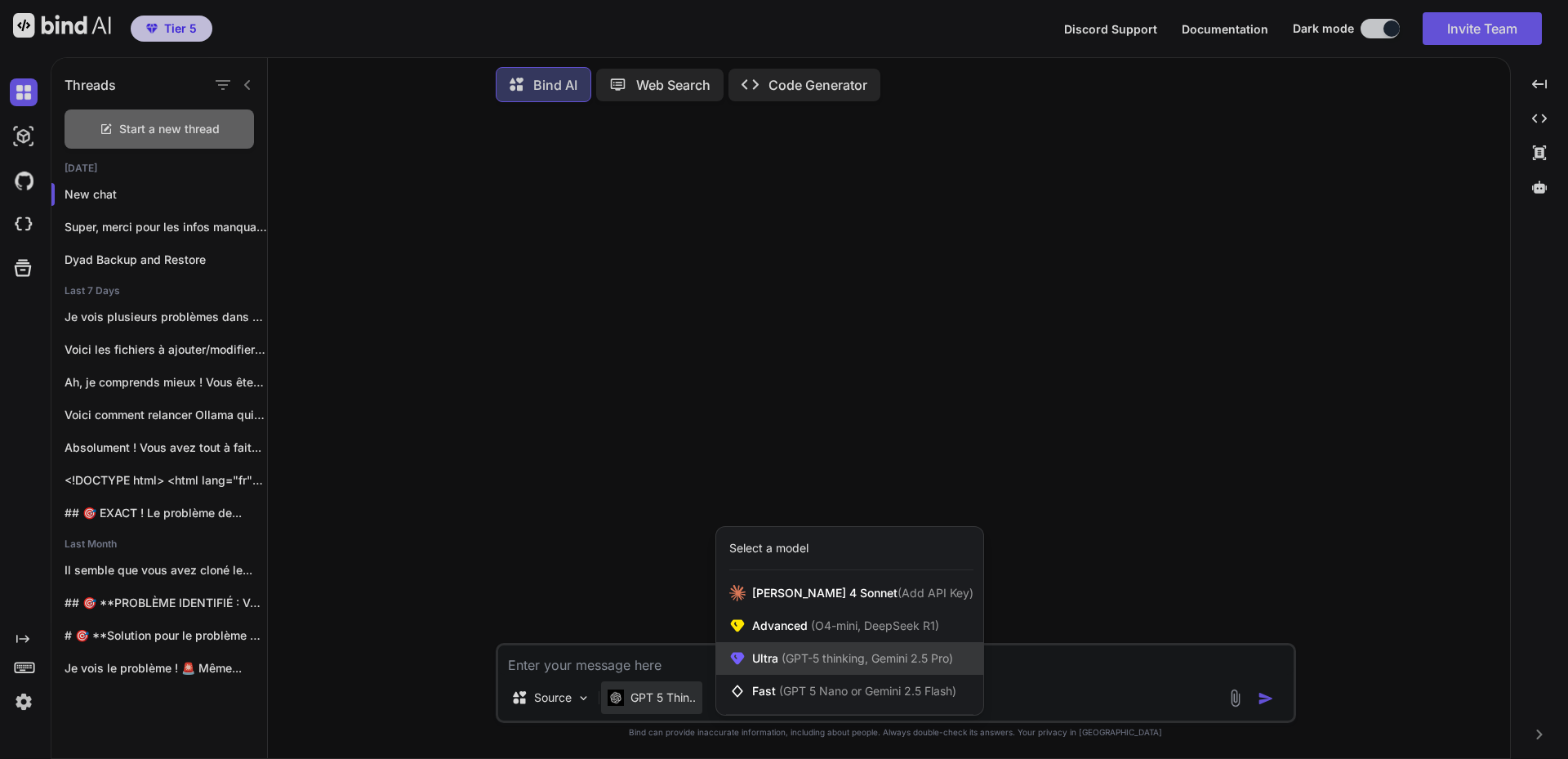
click at [830, 660] on span "(GPT-5 thinking, Gemini 2.5 Pro)" at bounding box center [866, 658] width 175 height 14
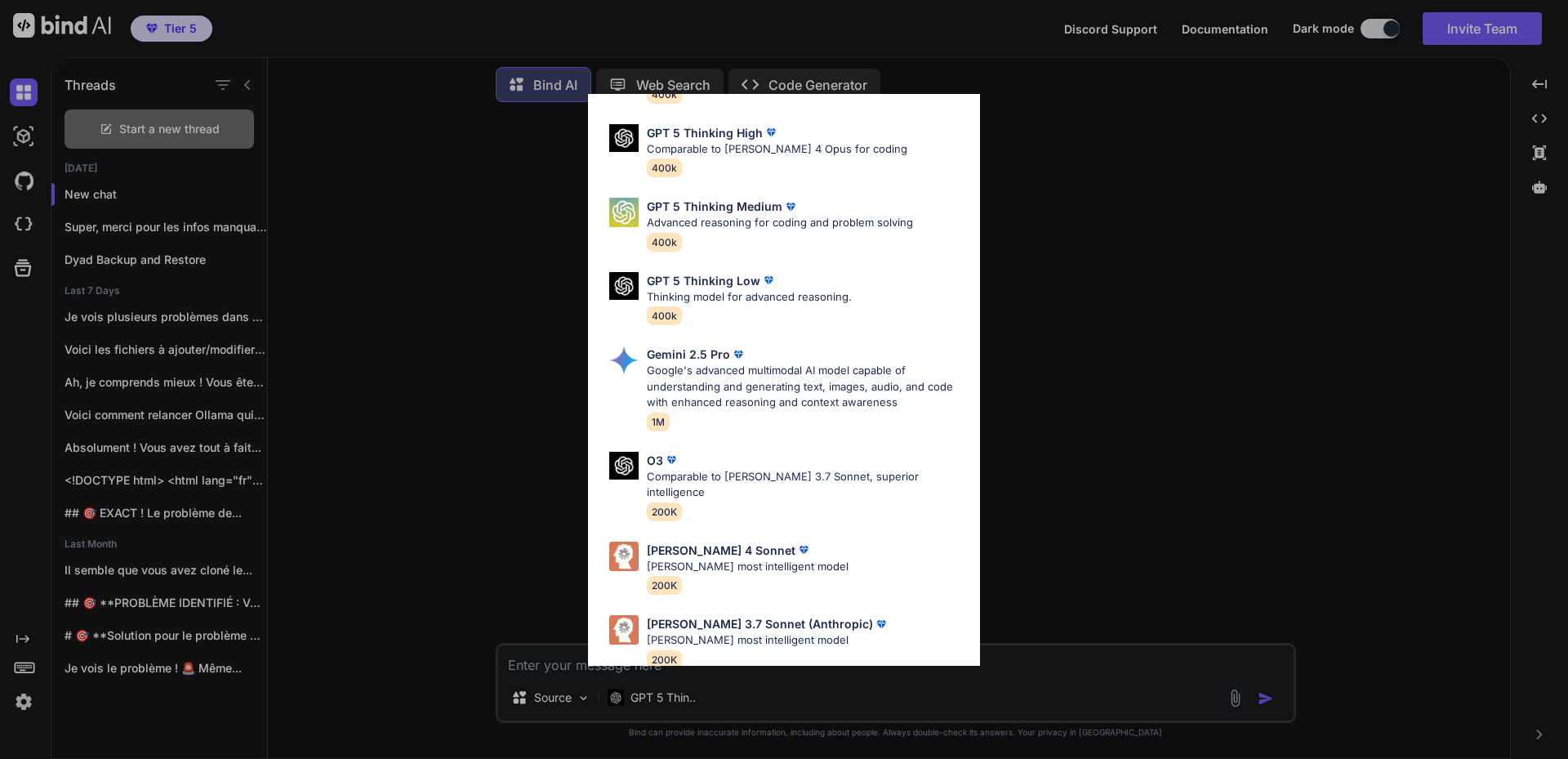
scroll to position [132, 0]
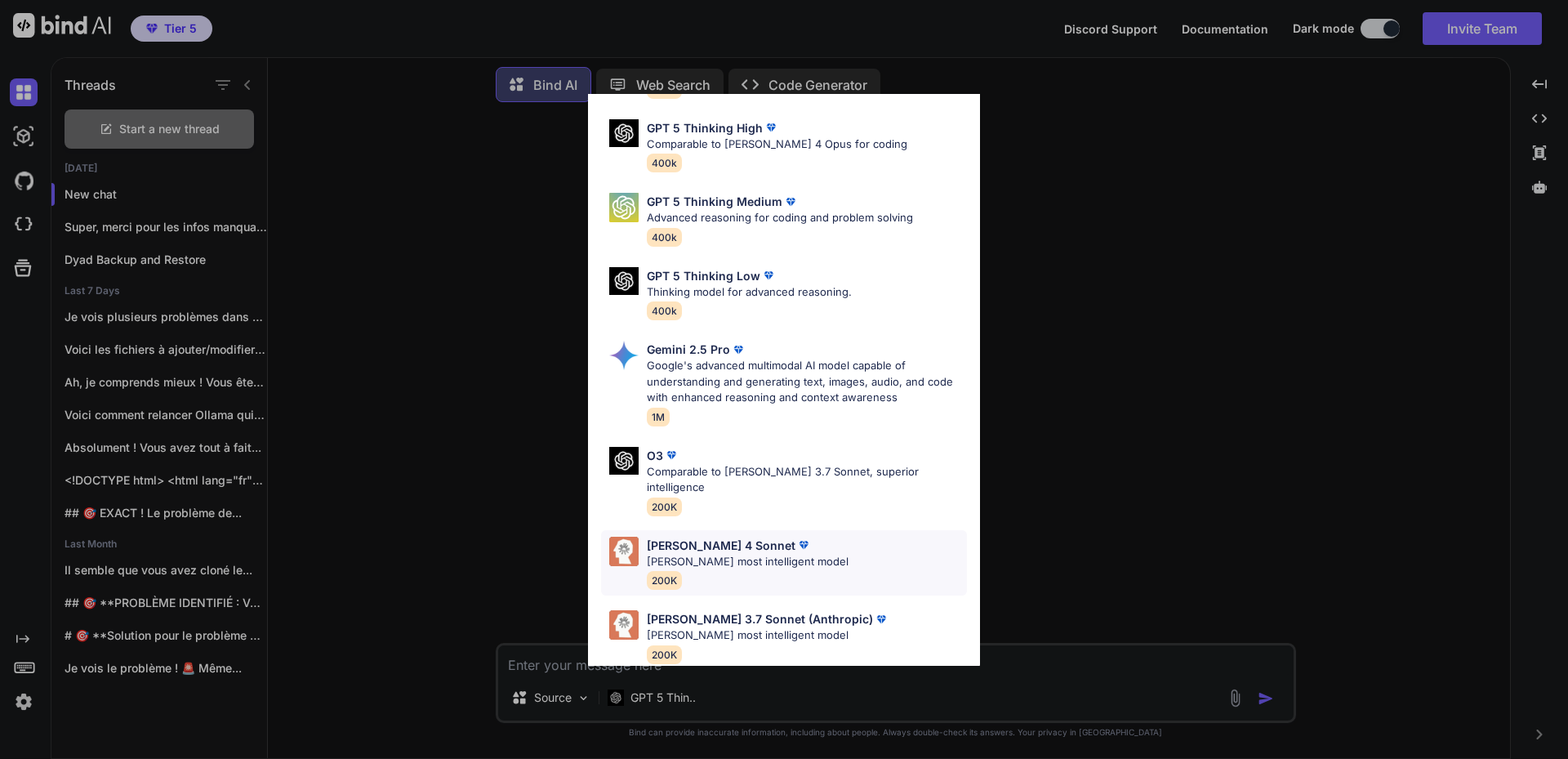
click at [696, 537] on p "[PERSON_NAME] 4 Sonnet" at bounding box center [721, 545] width 149 height 17
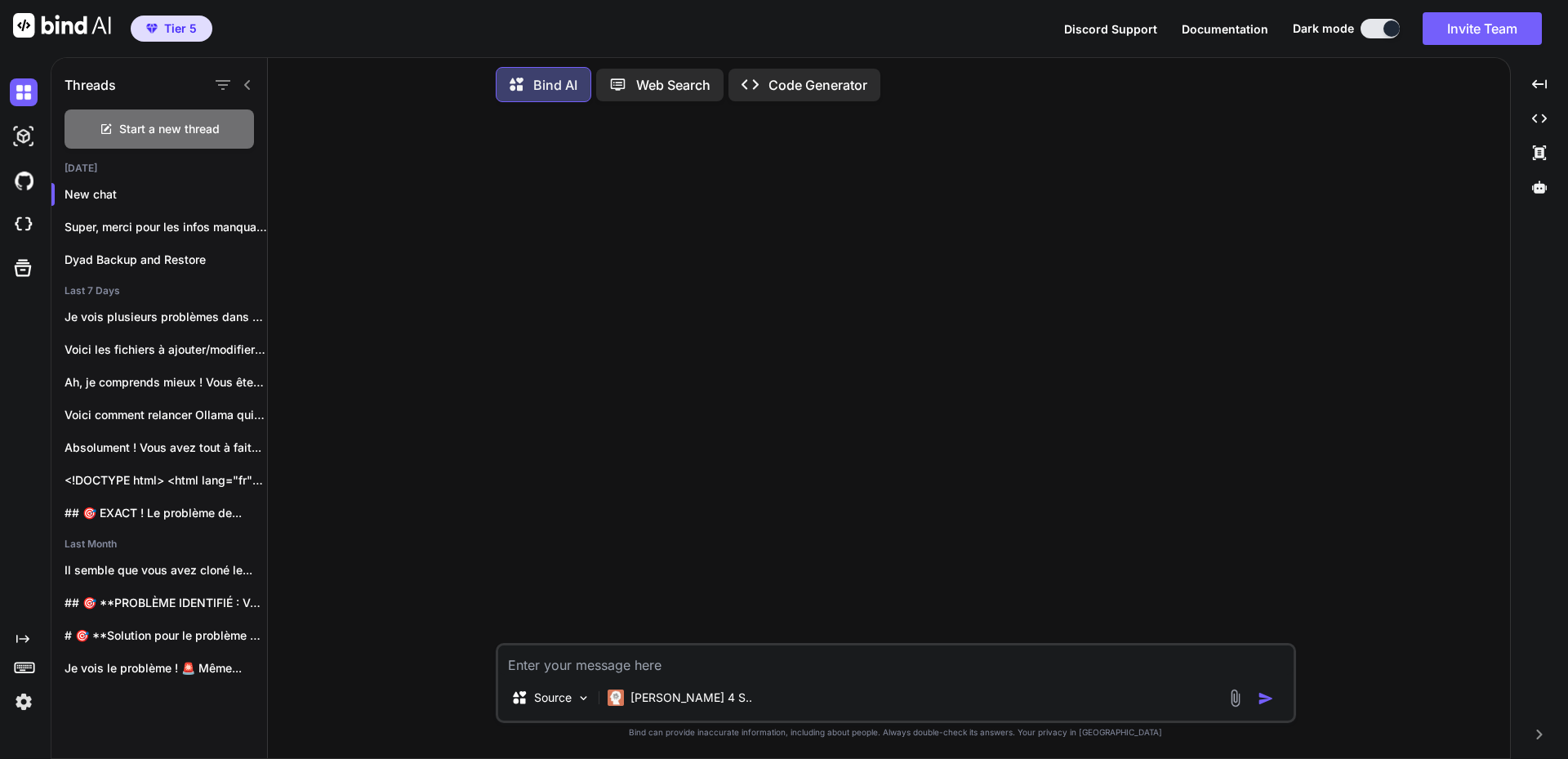
click at [659, 654] on textarea at bounding box center [896, 660] width 795 height 29
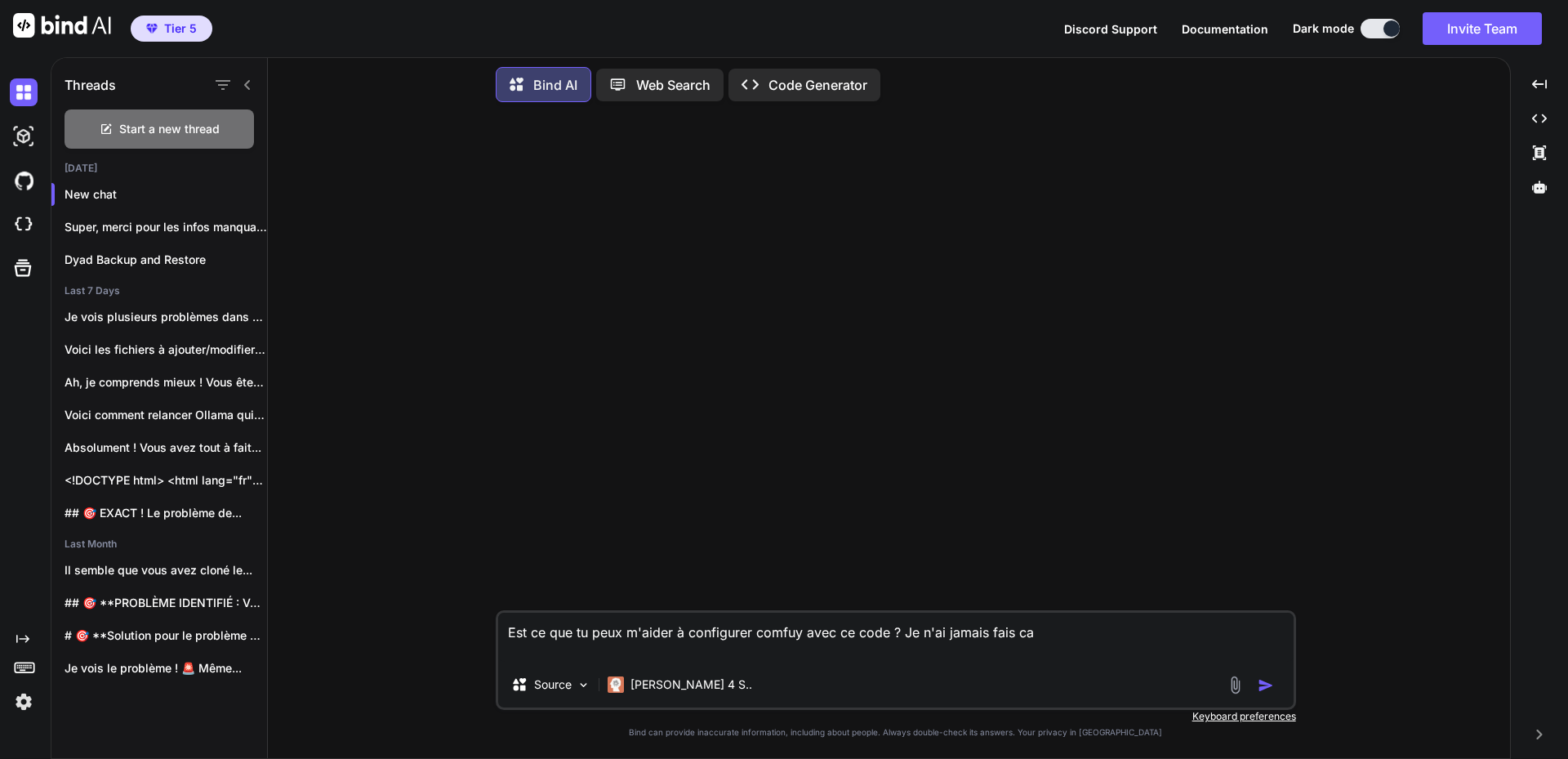
paste textarea "{ "id": "45ddf146-ff62-445e-ba95-490651a0c739", "revision": 0, "last_node_id": …"
type textarea "Lor ip dol si amet c'adipi e seddoeiusm tempor inci ut labo ? Et d'ma aliqua en…"
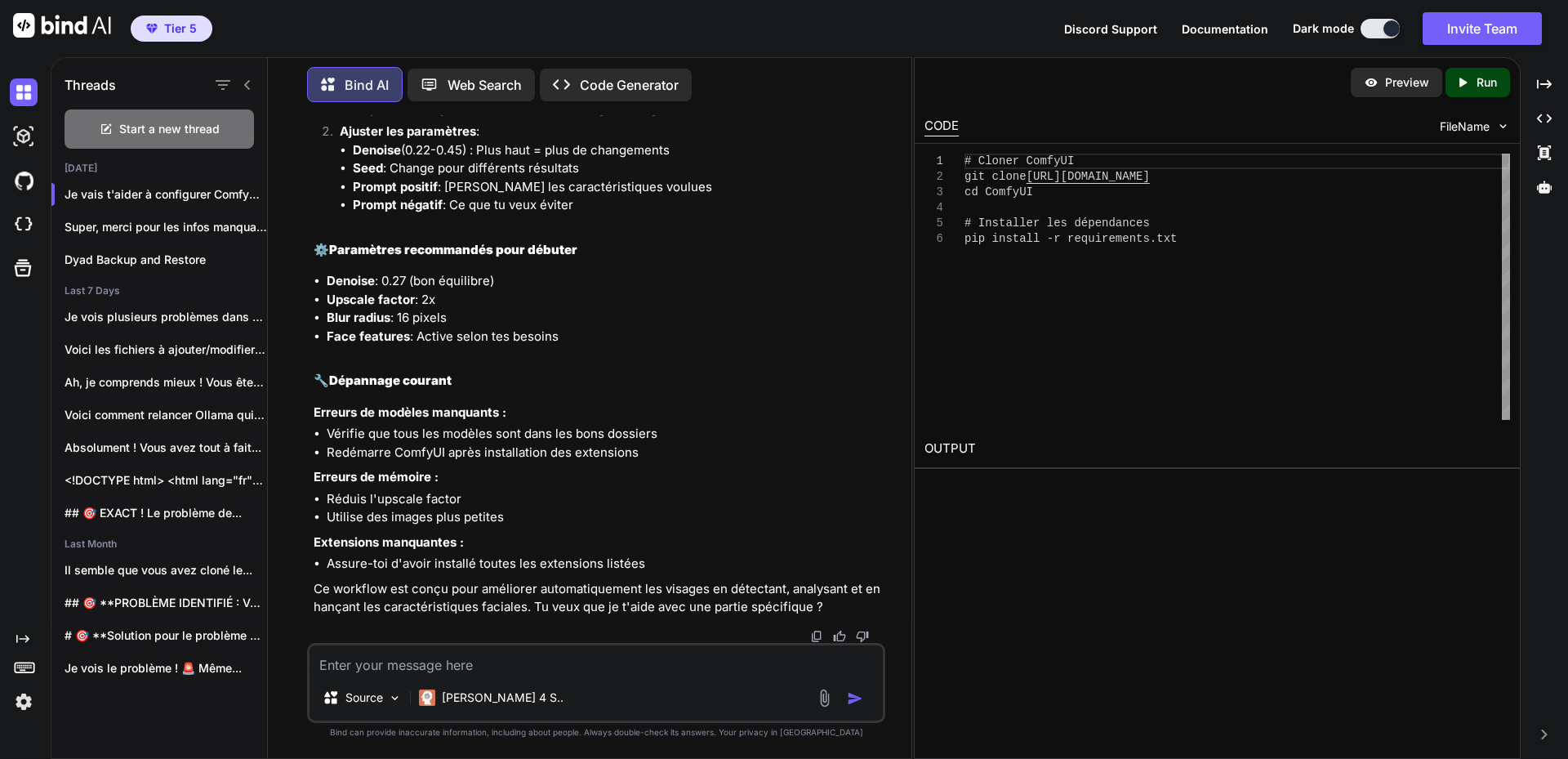
scroll to position [6652, 0]
click at [505, 698] on p "[PERSON_NAME] 4 S.." at bounding box center [503, 698] width 122 height 16
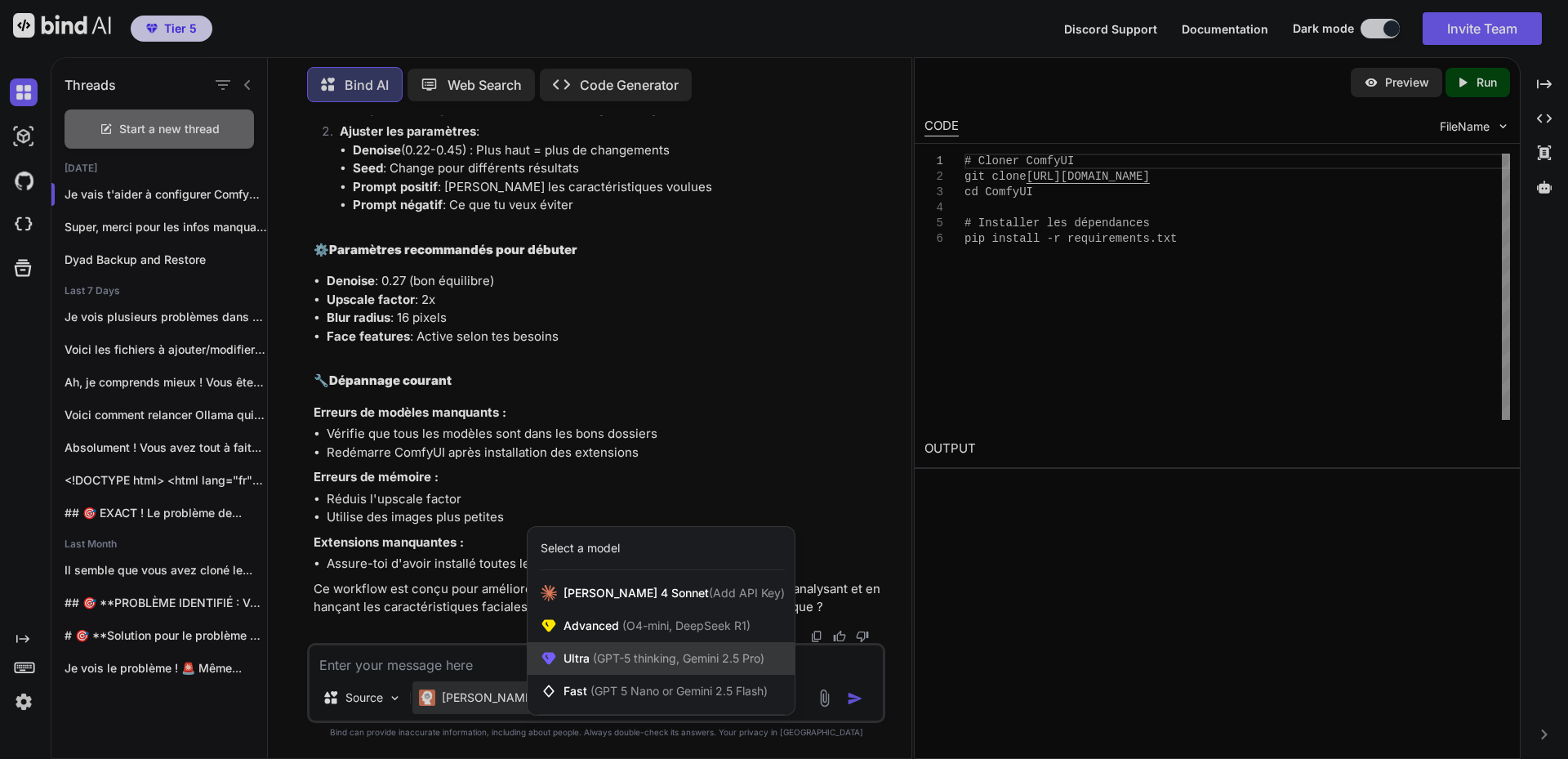
click at [616, 660] on span "(GPT-5 thinking, Gemini 2.5 Pro)" at bounding box center [677, 658] width 175 height 14
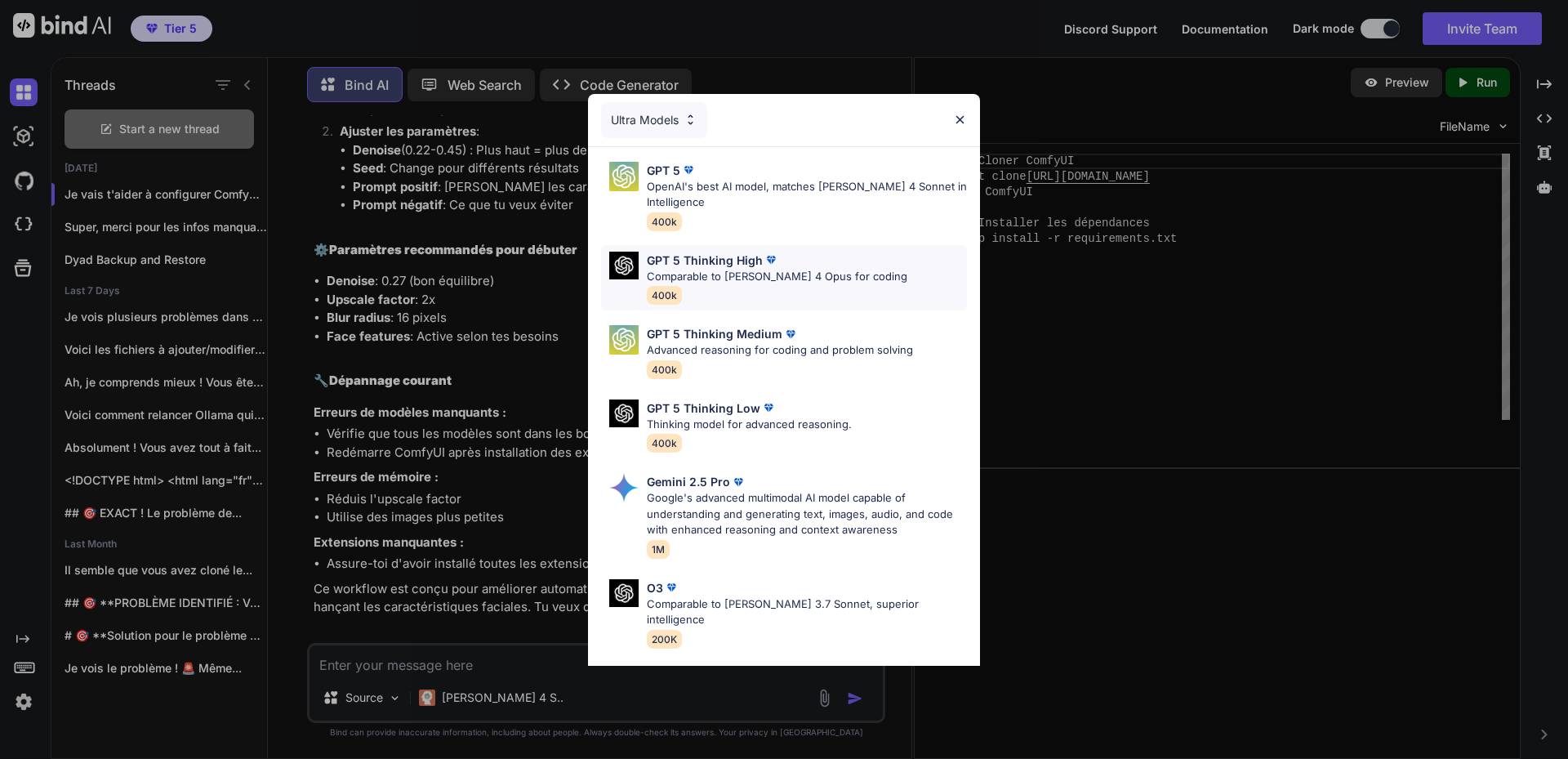
click at [718, 267] on p "GPT 5 Thinking High" at bounding box center [704, 260] width 116 height 17
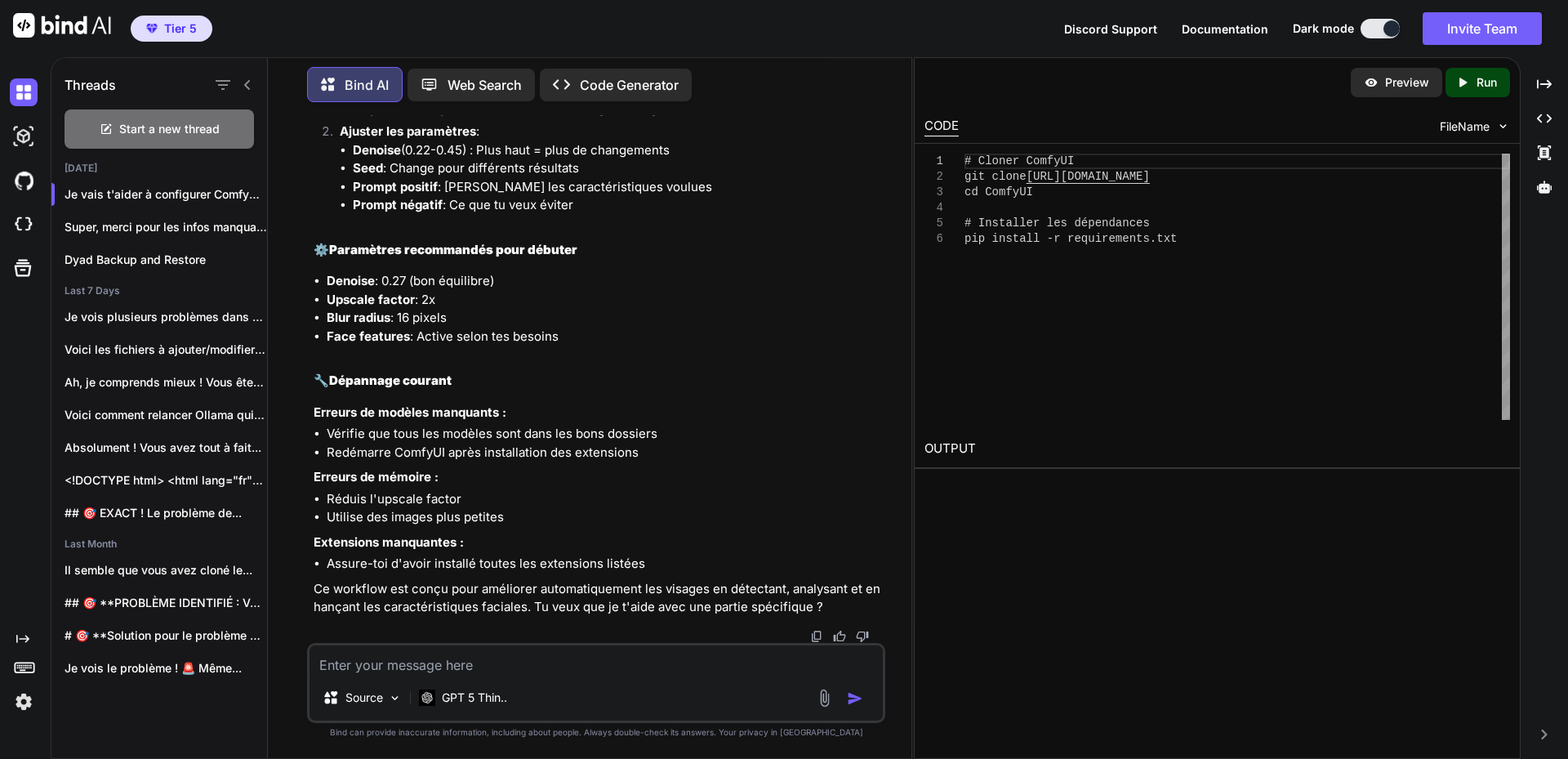
click at [405, 660] on textarea at bounding box center [596, 660] width 573 height 29
type textarea "H"
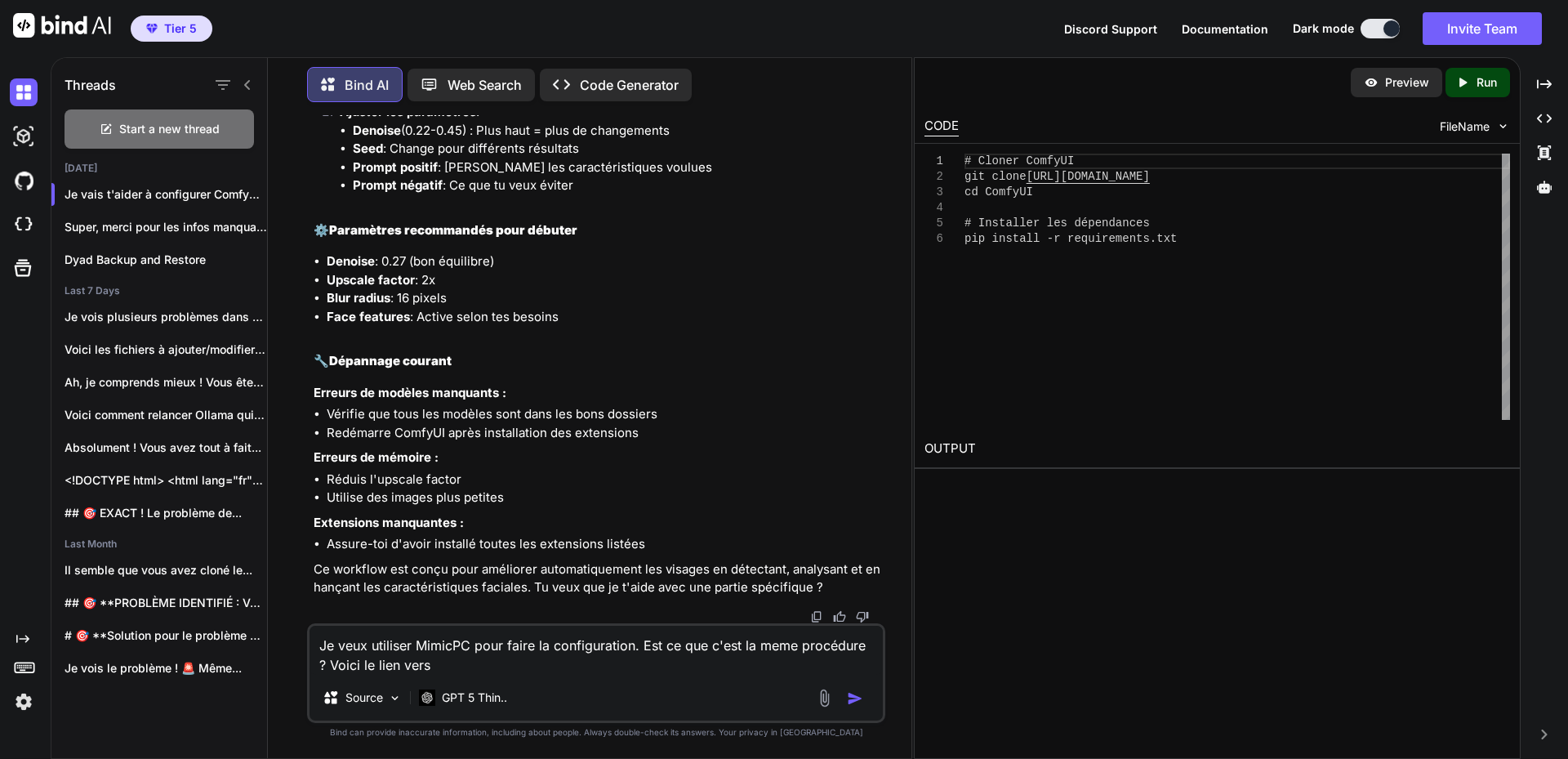
paste textarea "[URL][DOMAIN_NAME]"
type textarea "Je veux utiliser MimicPC pour faire la configuration. Est ce que c'est la meme …"
click at [852, 697] on img "button" at bounding box center [856, 699] width 16 height 16
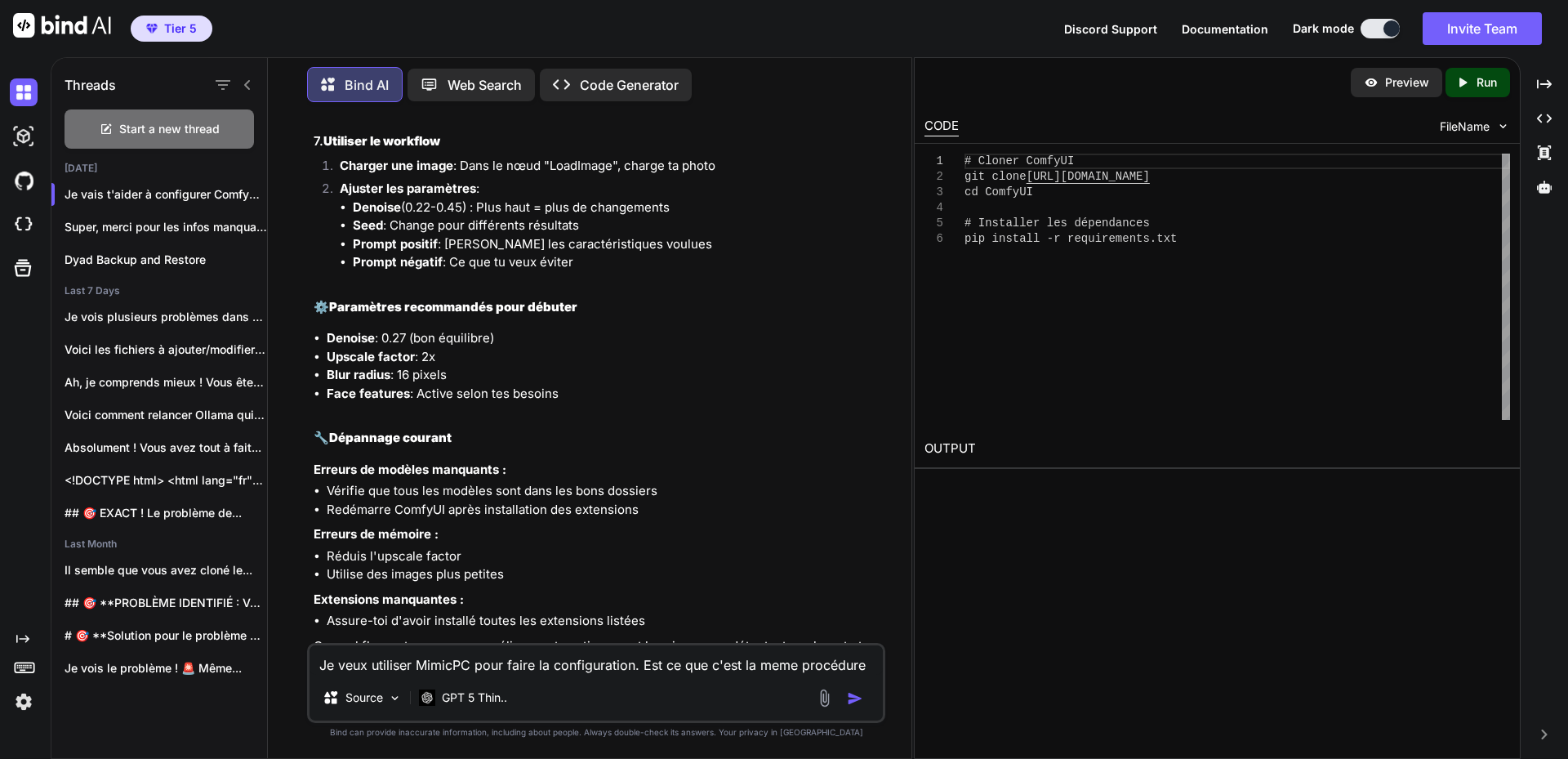
scroll to position [6190, 0]
